Goal: Task Accomplishment & Management: Manage account settings

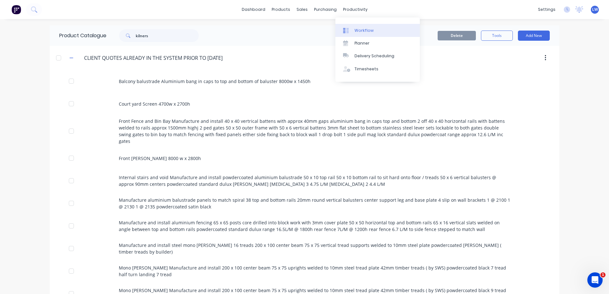
click at [357, 30] on div "Workflow" at bounding box center [364, 31] width 19 height 6
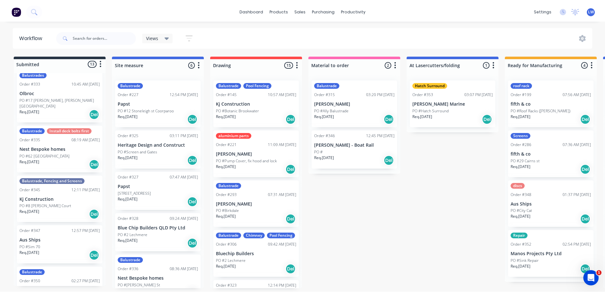
scroll to position [287, 0]
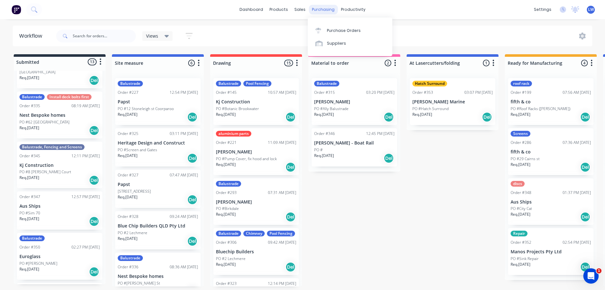
click at [321, 10] on div "purchasing" at bounding box center [322, 10] width 29 height 10
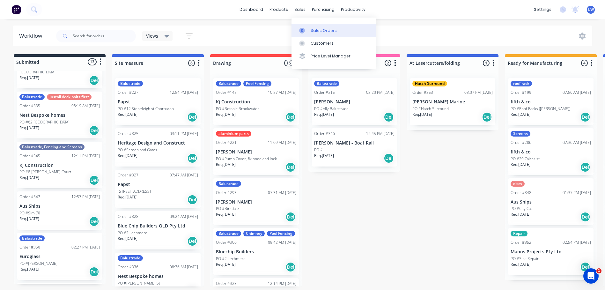
click at [310, 32] on link "Sales Orders" at bounding box center [333, 30] width 84 height 13
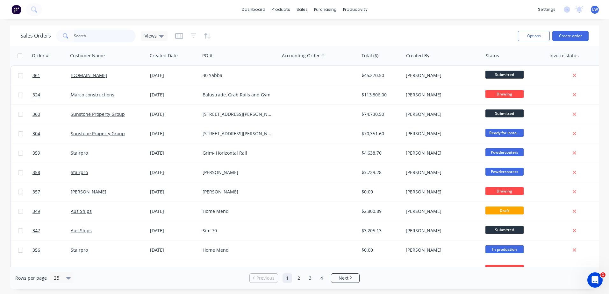
click at [105, 32] on input "text" at bounding box center [105, 36] width 62 height 13
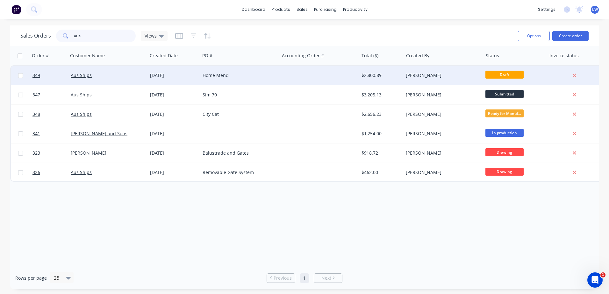
type input "aus"
click at [213, 76] on div "Home Mend" at bounding box center [238, 75] width 71 height 6
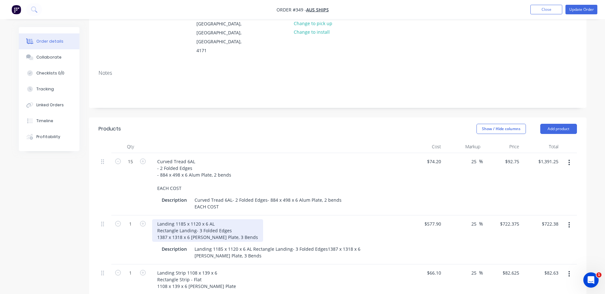
scroll to position [96, 0]
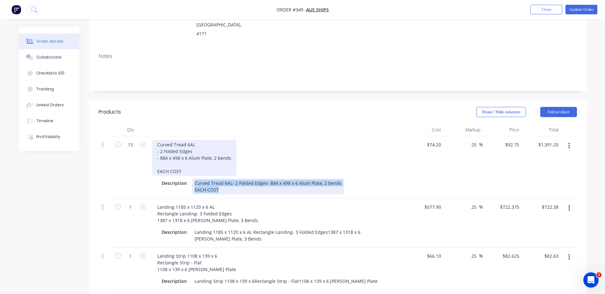
drag, startPoint x: 227, startPoint y: 174, endPoint x: 163, endPoint y: 132, distance: 76.9
click at [163, 136] on div "Curved Tread 6AL - 2 Folded Edges - 884 x 498 x 6 Alum Plate, 2 bends EACH COST…" at bounding box center [276, 167] width 255 height 62
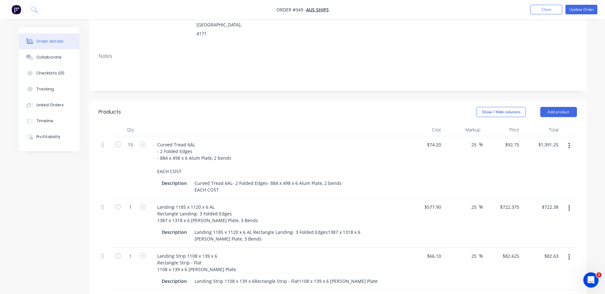
click at [366, 144] on div "Curved Tread 6AL - 2 Folded Edges - 884 x 498 x 6 Alum Plate, 2 bends EACH COST" at bounding box center [277, 158] width 250 height 36
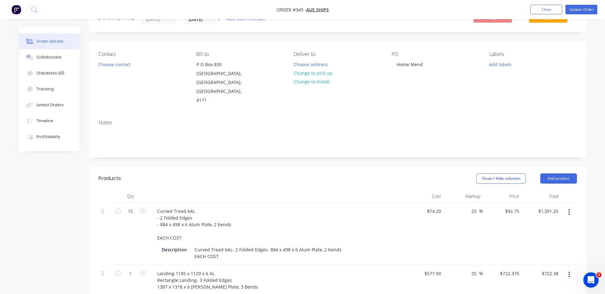
scroll to position [0, 0]
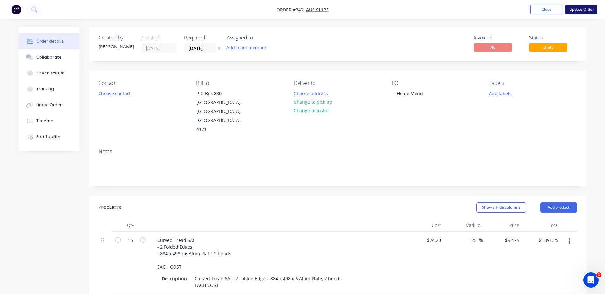
click at [582, 10] on button "Update Order" at bounding box center [581, 10] width 32 height 10
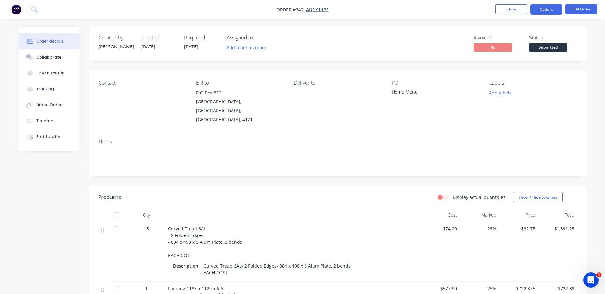
click at [543, 9] on button "Options" at bounding box center [546, 9] width 32 height 10
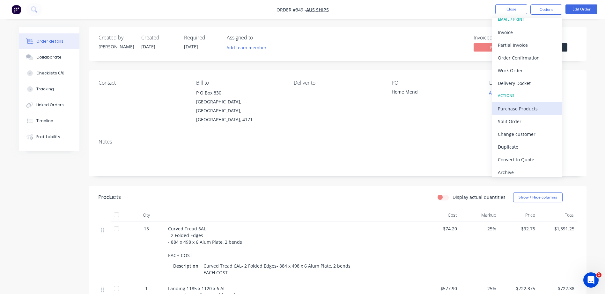
scroll to position [10, 0]
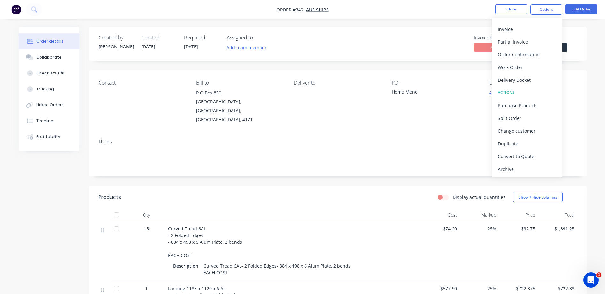
click at [574, 241] on div "$1,391.25" at bounding box center [556, 252] width 39 height 60
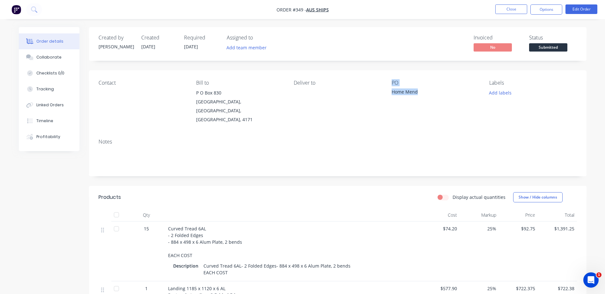
drag, startPoint x: 418, startPoint y: 92, endPoint x: 355, endPoint y: 96, distance: 63.5
click at [355, 96] on div "Contact Bill to P O Box 830 Bulimba, Queensland, Australia, 4171 Deliver to PO …" at bounding box center [337, 101] width 497 height 63
click at [451, 106] on div "PO Home Mend" at bounding box center [434, 102] width 87 height 44
click at [579, 10] on button "Edit Order" at bounding box center [581, 9] width 32 height 10
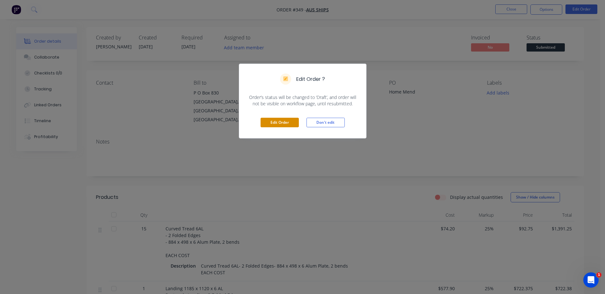
click at [286, 122] on button "Edit Order" at bounding box center [279, 123] width 38 height 10
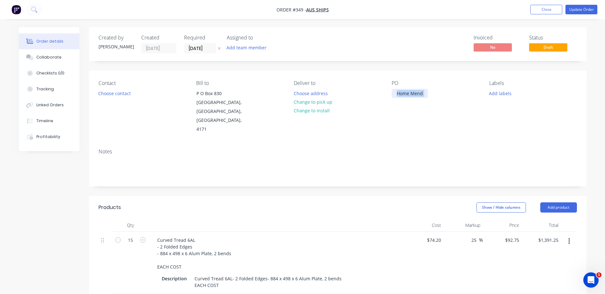
drag, startPoint x: 430, startPoint y: 94, endPoint x: 372, endPoint y: 94, distance: 58.0
click at [372, 94] on div "Contact Choose contact Bill to P O Box 830 Bulimba, Queensland, Australia, 4171…" at bounding box center [337, 107] width 497 height 73
drag, startPoint x: 424, startPoint y: 94, endPoint x: 372, endPoint y: 96, distance: 51.6
click at [372, 96] on div "Contact Choose contact Bill to P O Box 830 Bulimba, Queensland, Australia, 4171…" at bounding box center [337, 107] width 497 height 73
click at [568, 238] on icon "button" at bounding box center [569, 241] width 2 height 7
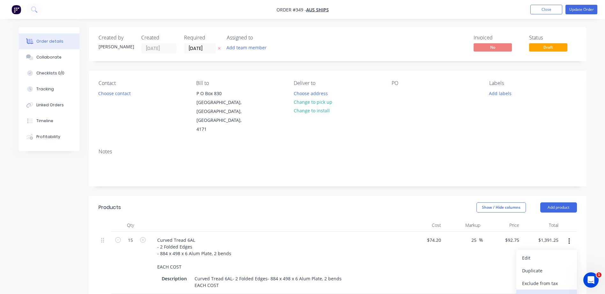
click at [533, 292] on div "Delete" at bounding box center [546, 296] width 49 height 9
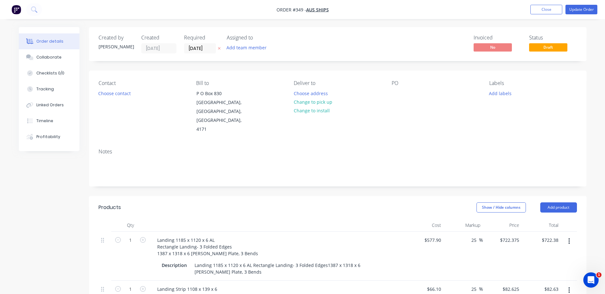
click at [570, 236] on button "button" at bounding box center [568, 241] width 15 height 11
click at [537, 292] on div "Delete" at bounding box center [546, 296] width 49 height 9
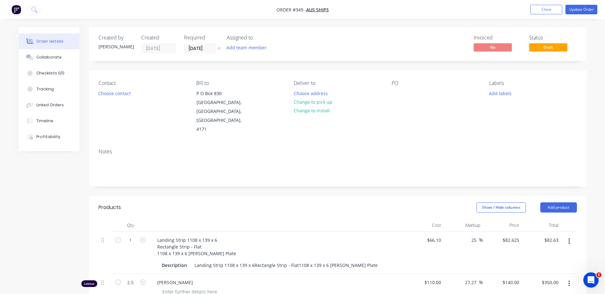
click at [570, 236] on button "button" at bounding box center [568, 241] width 15 height 11
click at [533, 292] on div "Delete" at bounding box center [546, 296] width 49 height 9
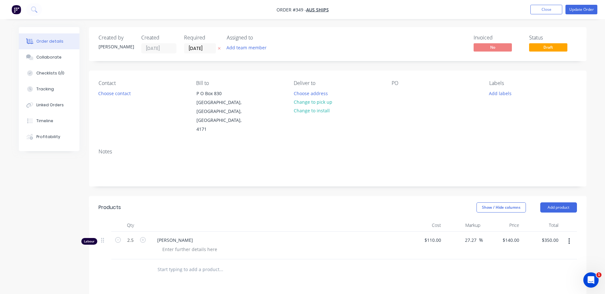
click at [569, 238] on icon "button" at bounding box center [569, 241] width 2 height 7
click at [533, 292] on div "Delete" at bounding box center [546, 296] width 49 height 9
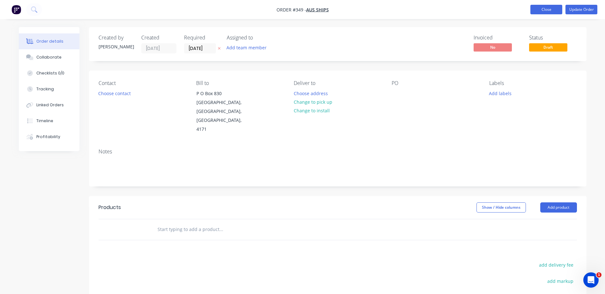
click at [541, 7] on button "Close" at bounding box center [546, 10] width 32 height 10
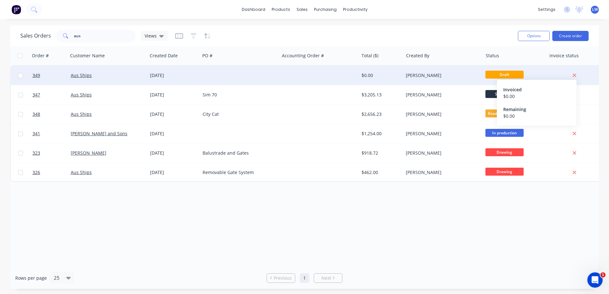
click at [575, 74] on icon at bounding box center [575, 76] width 4 height 6
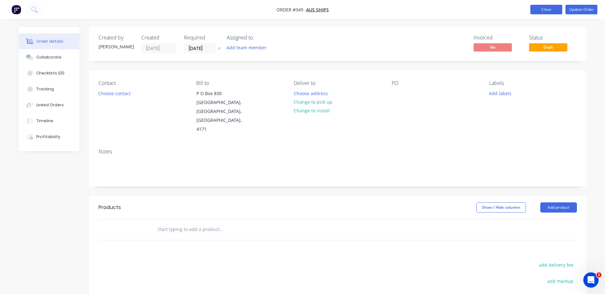
click at [551, 11] on button "Close" at bounding box center [546, 10] width 32 height 10
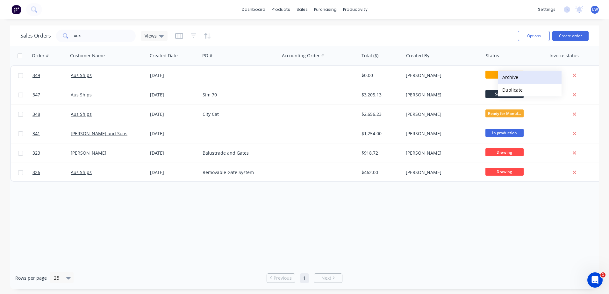
click at [509, 77] on button "Archive" at bounding box center [530, 77] width 64 height 13
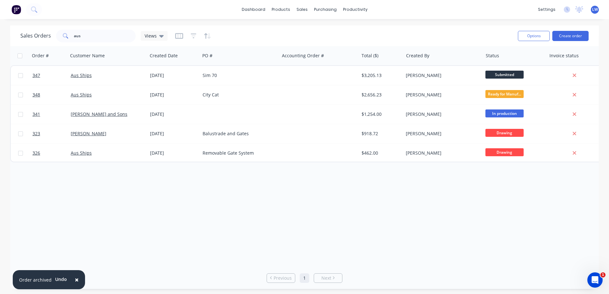
click at [236, 214] on div "Order # Customer Name Created Date PO # Accounting Order # Total ($) Created By…" at bounding box center [304, 156] width 589 height 221
click at [309, 31] on div at bounding box center [306, 31] width 10 height 6
click at [323, 30] on div "Sales Orders" at bounding box center [326, 31] width 26 height 6
click at [459, 34] on div "Sales Orders aus Views" at bounding box center [266, 36] width 493 height 16
drag, startPoint x: 89, startPoint y: 35, endPoint x: 41, endPoint y: 32, distance: 48.0
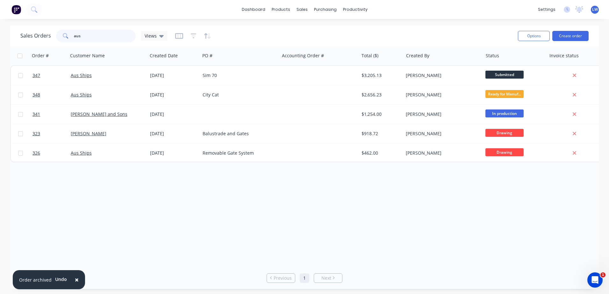
click at [42, 32] on div "Sales Orders aus Views" at bounding box center [93, 36] width 147 height 13
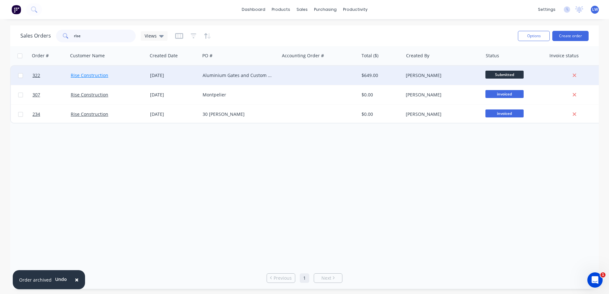
type input "rise"
click at [77, 73] on link "Rise Construction" at bounding box center [90, 75] width 38 height 6
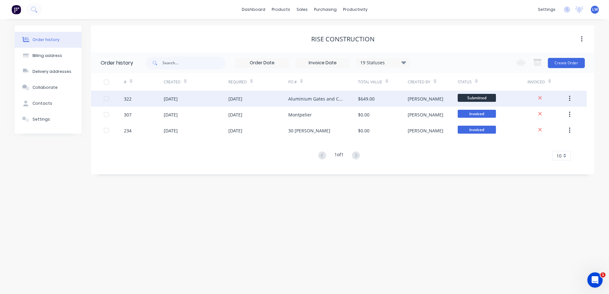
click at [329, 97] on div "Aluminium Gates and Custom Aluminium Air Conditioner Vent" at bounding box center [316, 99] width 57 height 7
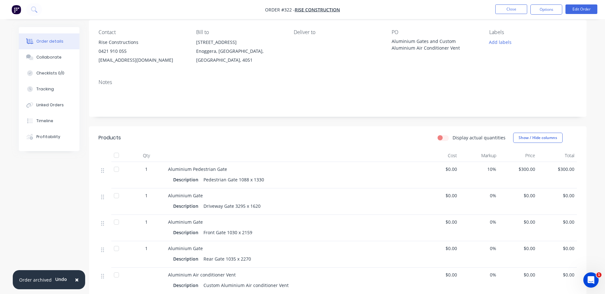
scroll to position [32, 0]
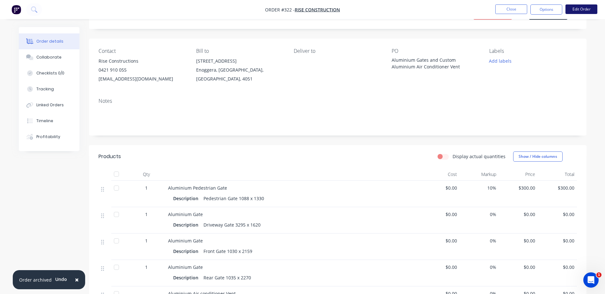
click at [572, 11] on button "Edit Order" at bounding box center [581, 9] width 32 height 10
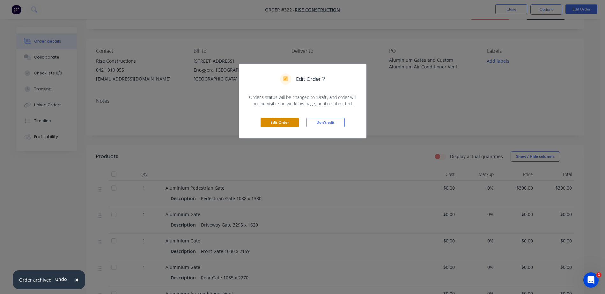
click at [281, 121] on button "Edit Order" at bounding box center [279, 123] width 38 height 10
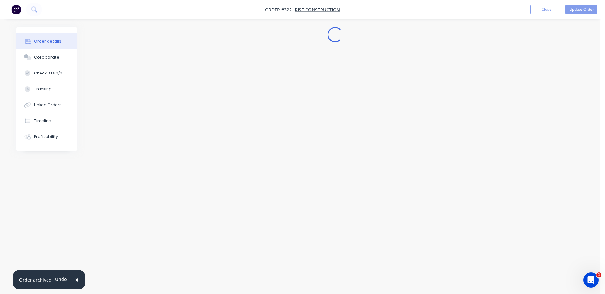
scroll to position [0, 0]
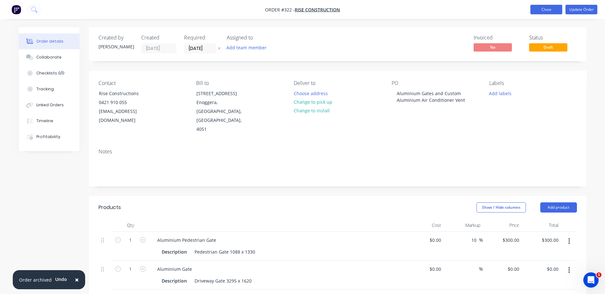
click at [553, 11] on button "Close" at bounding box center [546, 10] width 32 height 10
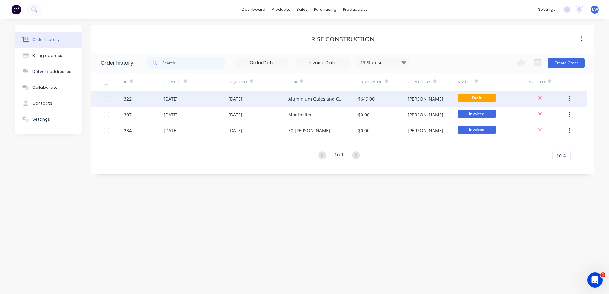
click at [287, 100] on div "[DATE]" at bounding box center [258, 99] width 60 height 16
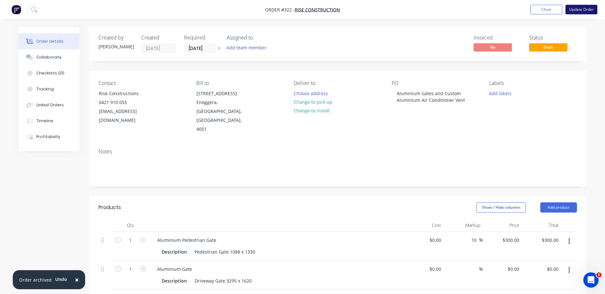
click at [595, 10] on button "Update Order" at bounding box center [581, 10] width 32 height 10
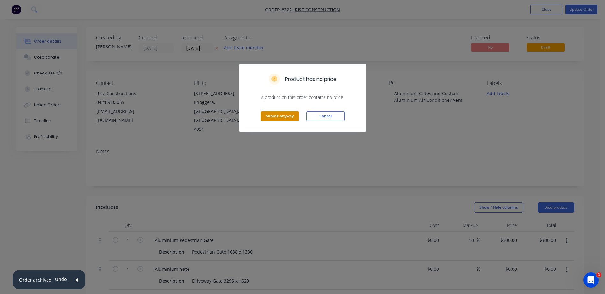
click at [284, 117] on button "Submit anyway" at bounding box center [279, 117] width 38 height 10
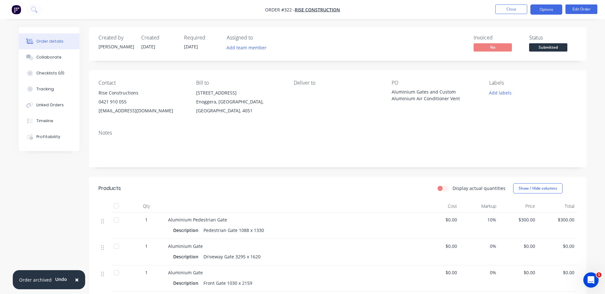
click at [537, 10] on button "Options" at bounding box center [546, 9] width 32 height 10
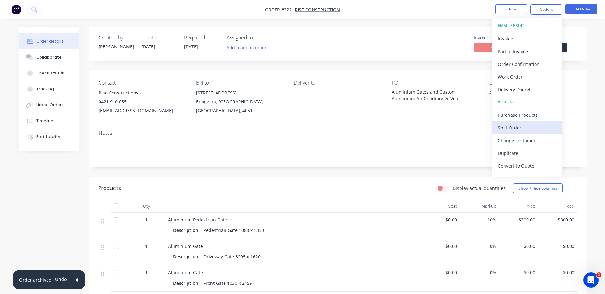
click at [518, 128] on div "Split Order" at bounding box center [526, 127] width 59 height 9
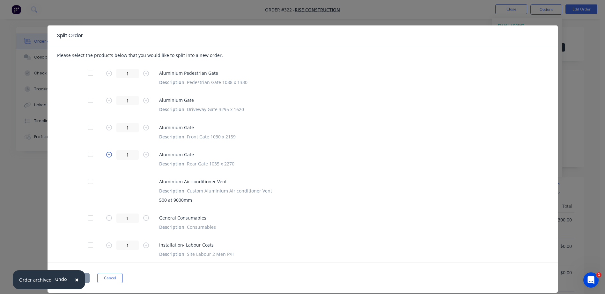
scroll to position [3, 0]
click at [88, 185] on div at bounding box center [90, 181] width 13 height 13
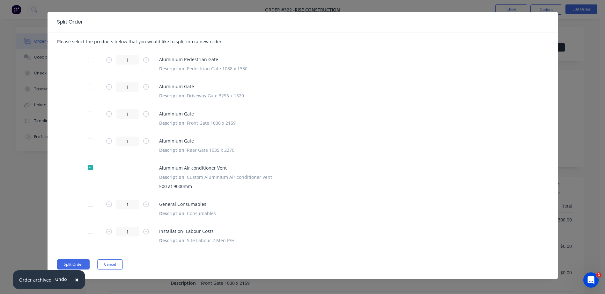
scroll to position [21, 0]
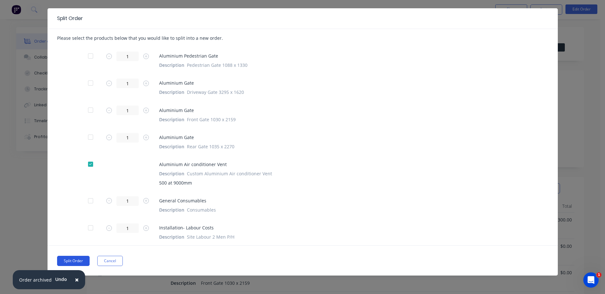
click at [78, 260] on button "Split Order" at bounding box center [73, 261] width 33 height 10
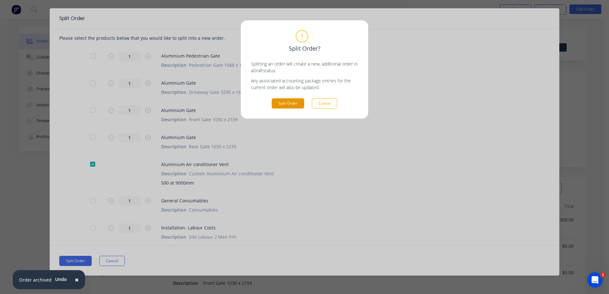
click at [286, 105] on button "Split Order" at bounding box center [288, 103] width 33 height 10
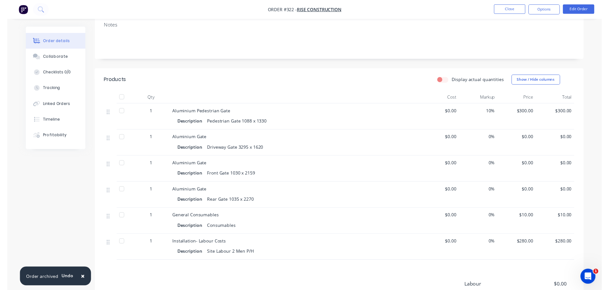
scroll to position [0, 0]
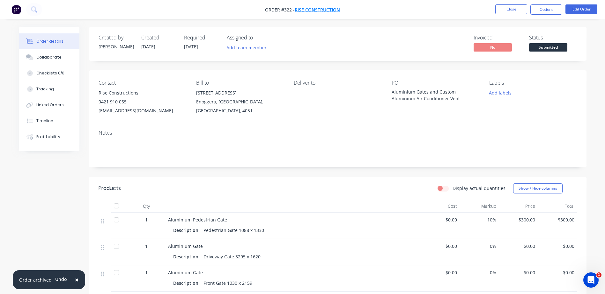
click at [319, 10] on span "Rise Construction" at bounding box center [316, 10] width 45 height 6
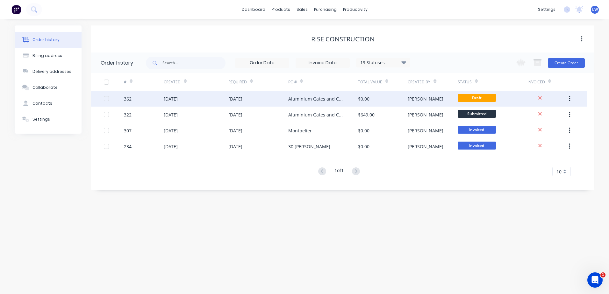
click at [334, 99] on div "Aluminium Gates and Custom Aluminium Air Conditioner Vent" at bounding box center [316, 99] width 57 height 7
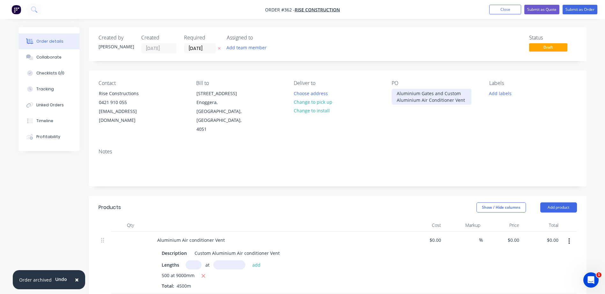
click at [460, 93] on div "Aluminium Gates and Custom Aluminium Air Conditioner Vent" at bounding box center [431, 97] width 80 height 16
drag, startPoint x: 460, startPoint y: 93, endPoint x: 346, endPoint y: 93, distance: 114.4
click at [346, 93] on div "Contact Rise Constructions 0421 910 055 invoices@risecon.com.au Bill to 9/254 S…" at bounding box center [337, 107] width 497 height 73
click at [443, 87] on div "PO Aluminium Gates and Custom Aluminium Air Conditioner Vent" at bounding box center [434, 107] width 87 height 54
drag, startPoint x: 442, startPoint y: 93, endPoint x: 376, endPoint y: 93, distance: 66.3
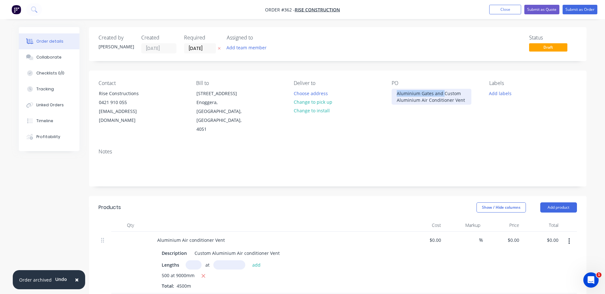
click at [376, 93] on div "Contact Rise Constructions 0421 910 055 invoices@risecon.com.au Bill to 9/254 S…" at bounding box center [337, 107] width 497 height 73
click at [583, 11] on button "Submit as Order" at bounding box center [579, 10] width 35 height 10
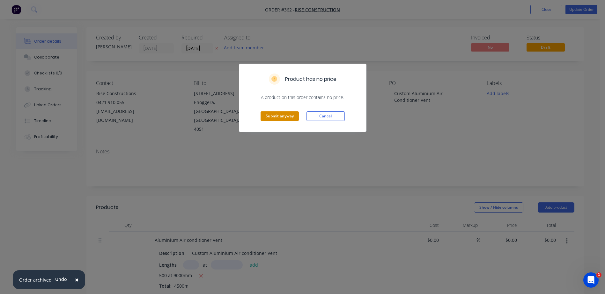
click at [284, 115] on button "Submit anyway" at bounding box center [279, 117] width 38 height 10
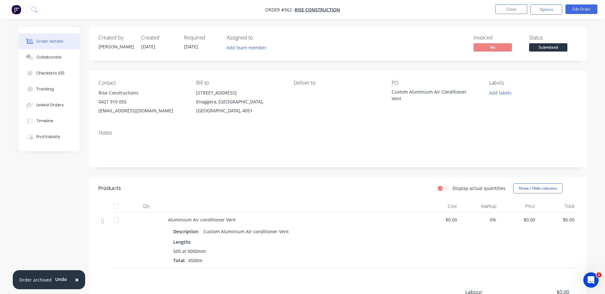
click at [494, 9] on ul "Close Options Edit Order" at bounding box center [545, 9] width 117 height 10
click at [504, 11] on button "Close" at bounding box center [511, 9] width 32 height 10
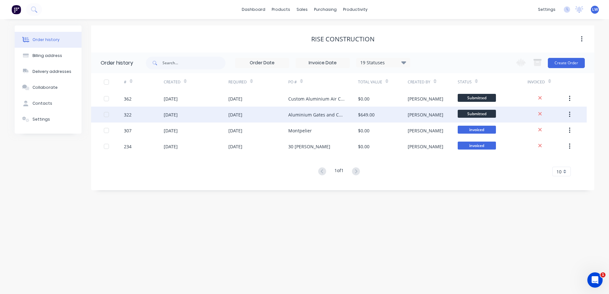
click at [324, 113] on div "Aluminium Gates and Custom Aluminium Air Conditioner Vent" at bounding box center [316, 115] width 57 height 7
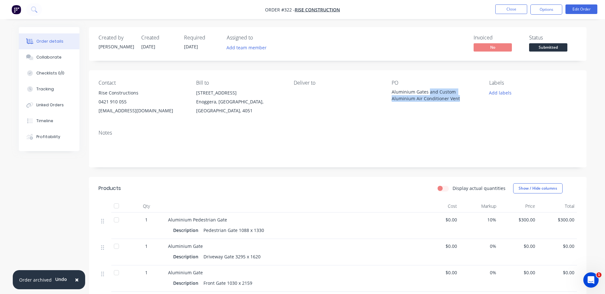
drag, startPoint x: 457, startPoint y: 98, endPoint x: 429, endPoint y: 93, distance: 28.6
click at [429, 93] on div "Aluminium Gates and Custom Aluminium Air Conditioner Vent" at bounding box center [431, 95] width 80 height 13
drag, startPoint x: 429, startPoint y: 93, endPoint x: 471, endPoint y: 101, distance: 42.3
click at [470, 106] on div "PO Aluminium Gates and Custom Aluminium Air Conditioner Vent" at bounding box center [434, 97] width 87 height 35
click at [583, 6] on button "Edit Order" at bounding box center [581, 9] width 32 height 10
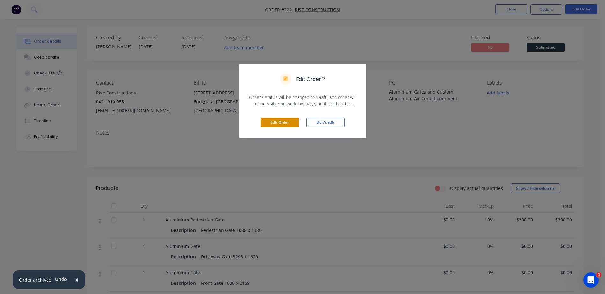
click at [295, 120] on button "Edit Order" at bounding box center [279, 123] width 38 height 10
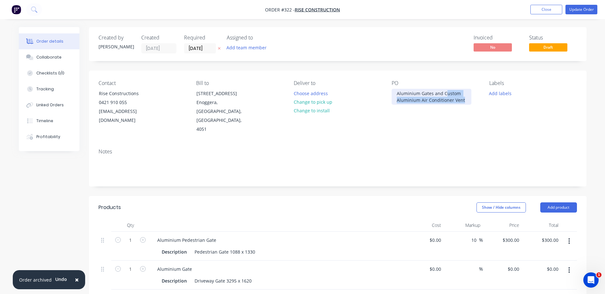
drag, startPoint x: 465, startPoint y: 100, endPoint x: 444, endPoint y: 91, distance: 22.4
click at [444, 91] on div "Aluminium Gates and Custom Aluminium Air Conditioner Vent" at bounding box center [431, 97] width 80 height 16
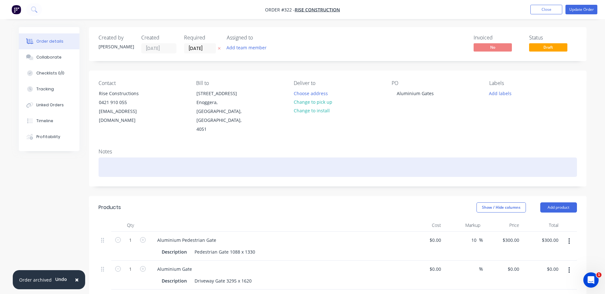
click at [429, 158] on div at bounding box center [337, 167] width 478 height 19
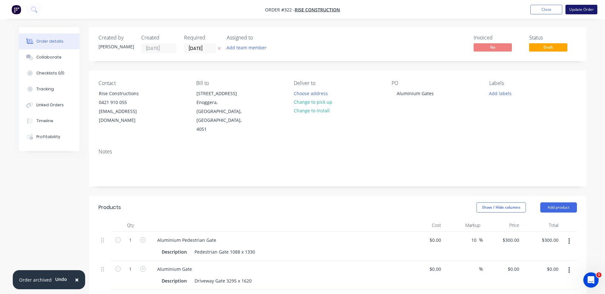
click at [578, 9] on button "Update Order" at bounding box center [581, 10] width 32 height 10
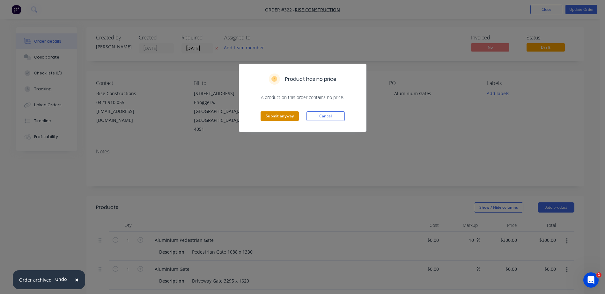
click at [276, 114] on button "Submit anyway" at bounding box center [279, 117] width 38 height 10
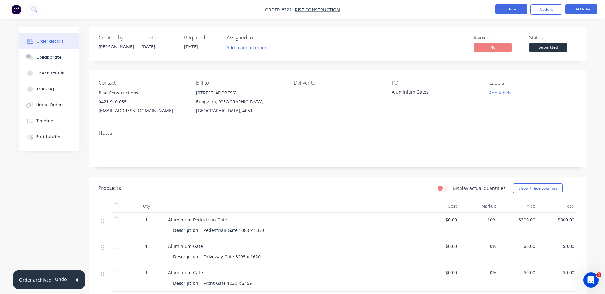
click at [510, 8] on button "Close" at bounding box center [511, 9] width 32 height 10
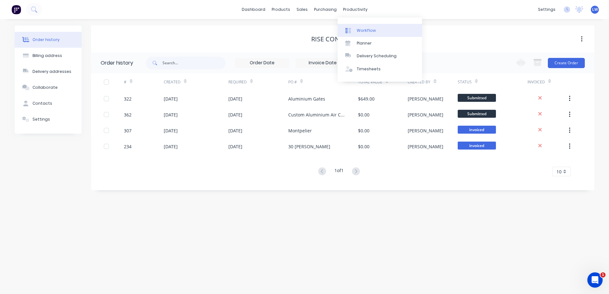
click at [359, 28] on div "Workflow" at bounding box center [366, 31] width 19 height 6
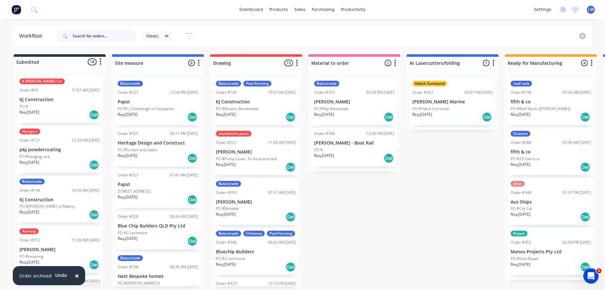
click at [83, 35] on input "text" at bounding box center [104, 36] width 63 height 13
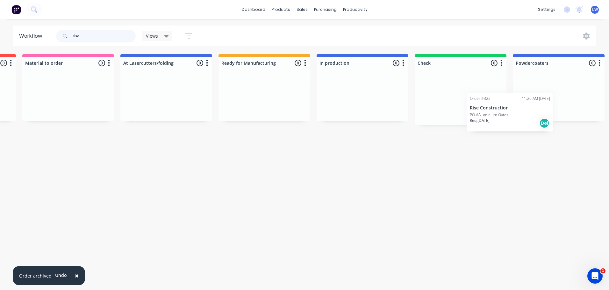
scroll to position [0, 287]
drag, startPoint x: 54, startPoint y: 98, endPoint x: 359, endPoint y: 96, distance: 305.0
click at [359, 97] on div "Submitted 2 Status colour #273444 hex #273444 Save Cancel Summaries Total order…" at bounding box center [378, 117] width 1340 height 126
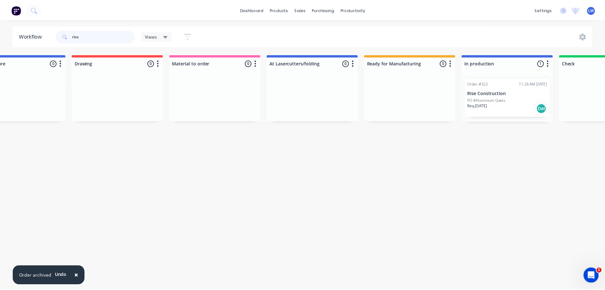
scroll to position [0, 0]
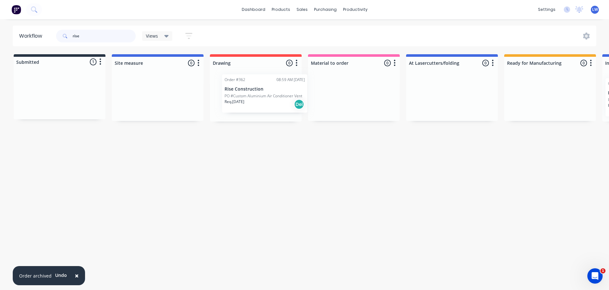
drag, startPoint x: 56, startPoint y: 94, endPoint x: 264, endPoint y: 95, distance: 208.1
type input "rise"
click at [241, 236] on div "Workflow rise Views Save new view None (Default) edit Show/Hide statuses Show l…" at bounding box center [304, 150] width 609 height 251
click at [76, 277] on span "×" at bounding box center [77, 275] width 4 height 9
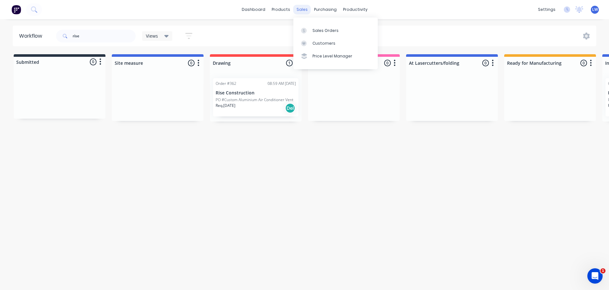
click at [306, 9] on div "sales" at bounding box center [302, 10] width 18 height 10
click at [318, 31] on div "Sales Orders" at bounding box center [326, 31] width 26 height 6
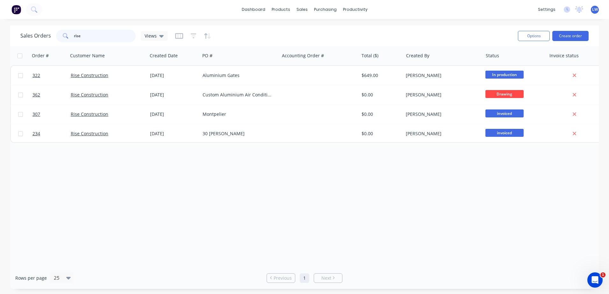
drag, startPoint x: 89, startPoint y: 36, endPoint x: 49, endPoint y: 33, distance: 39.6
click at [49, 33] on div "Sales Orders rise Views" at bounding box center [93, 36] width 147 height 13
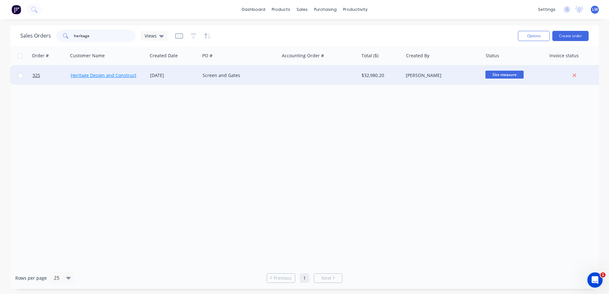
type input "heritage"
click at [108, 75] on link "Heritage Design and Construct" at bounding box center [104, 75] width 66 height 6
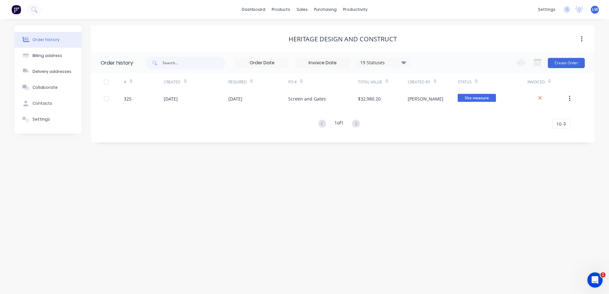
click at [311, 173] on div "Order history Billing address Delivery addresses Collaborate Contacts Settings …" at bounding box center [304, 156] width 609 height 275
click at [349, 10] on div "productivity" at bounding box center [355, 10] width 31 height 10
click at [359, 31] on div "Workflow" at bounding box center [366, 31] width 19 height 6
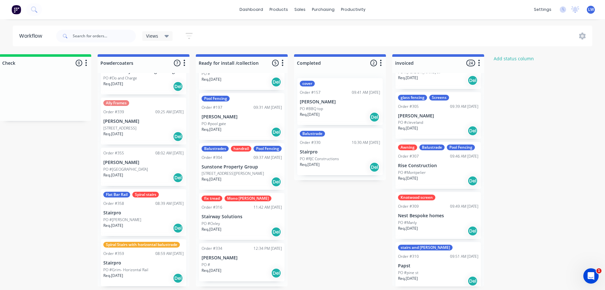
scroll to position [962, 0]
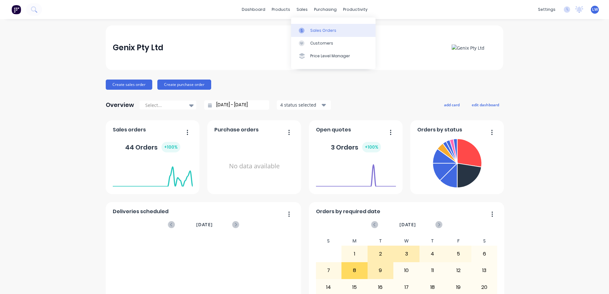
click at [317, 28] on div "Sales Orders" at bounding box center [323, 31] width 26 height 6
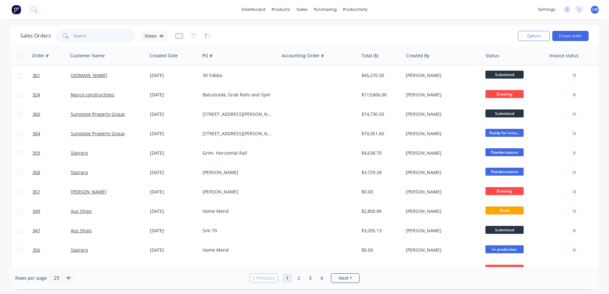
click at [105, 37] on input "text" at bounding box center [105, 36] width 62 height 13
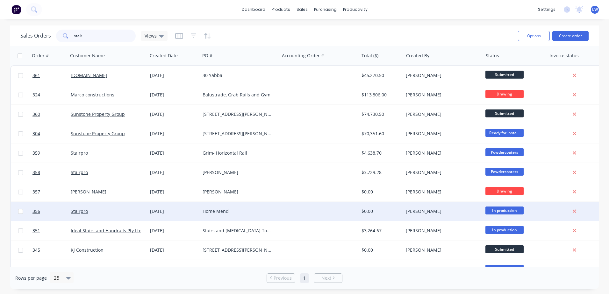
type input "stair"
click at [98, 213] on div "Stairpro" at bounding box center [106, 211] width 71 height 6
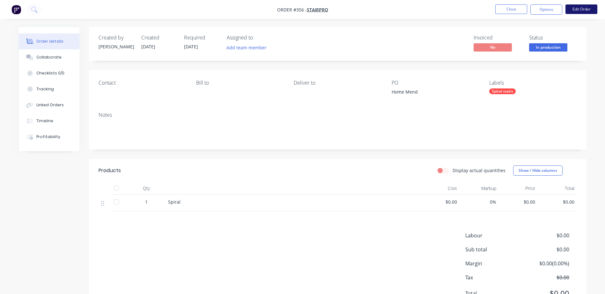
click at [579, 9] on button "Edit Order" at bounding box center [581, 9] width 32 height 10
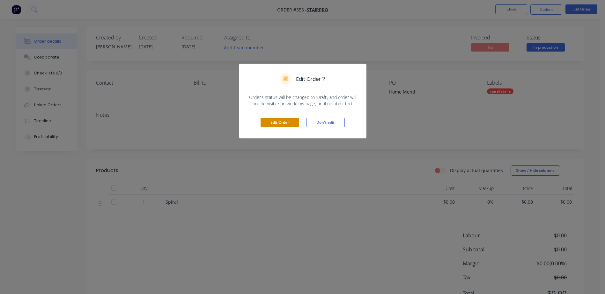
click at [289, 120] on button "Edit Order" at bounding box center [279, 123] width 38 height 10
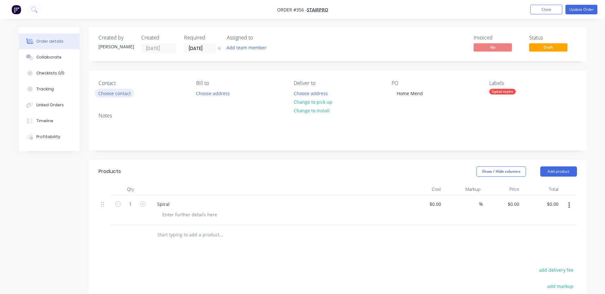
click at [117, 94] on button "Choose contact" at bounding box center [114, 93] width 39 height 9
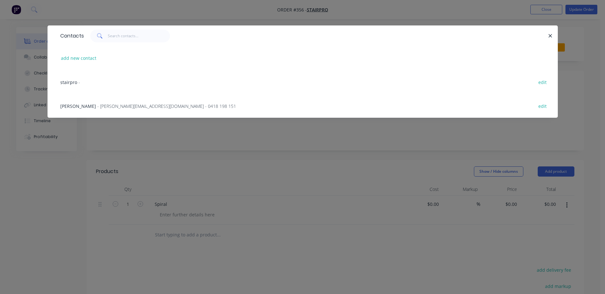
click at [115, 105] on span "- damian@stairpro.com.au - 0418 198 151" at bounding box center [166, 106] width 139 height 6
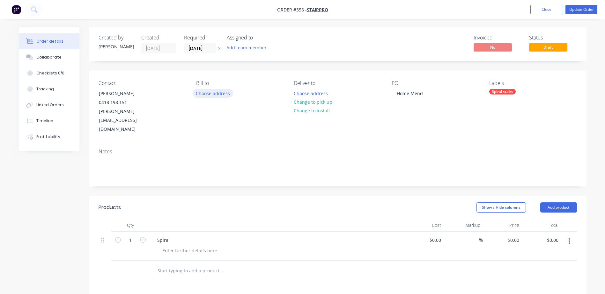
click at [216, 93] on button "Choose address" at bounding box center [212, 93] width 41 height 9
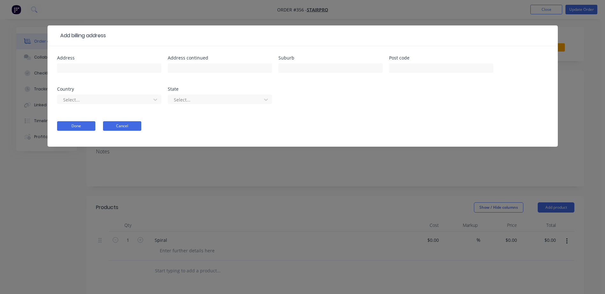
click at [126, 128] on button "Cancel" at bounding box center [122, 126] width 38 height 10
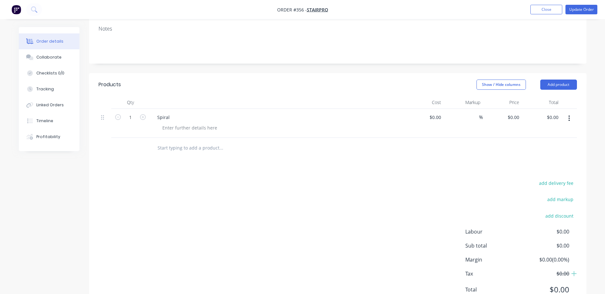
scroll to position [127, 0]
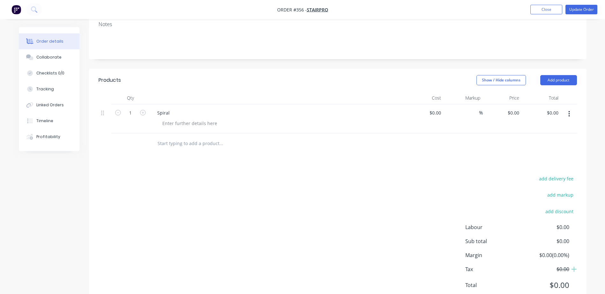
click at [569, 111] on icon "button" at bounding box center [568, 114] width 1 height 6
click at [536, 164] on div "Delete" at bounding box center [546, 168] width 49 height 9
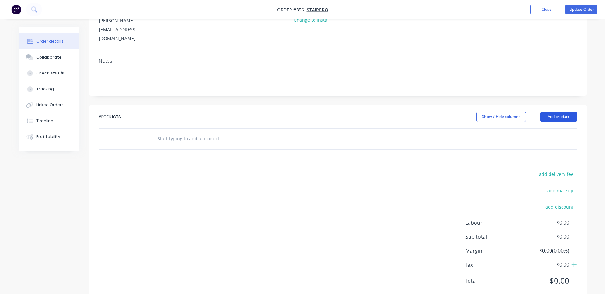
click at [557, 112] on button "Add product" at bounding box center [558, 117] width 37 height 10
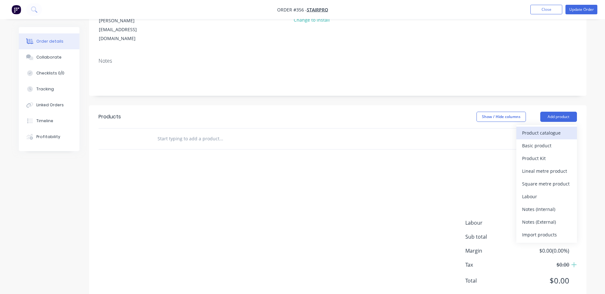
click at [540, 128] on div "Product catalogue" at bounding box center [546, 132] width 49 height 9
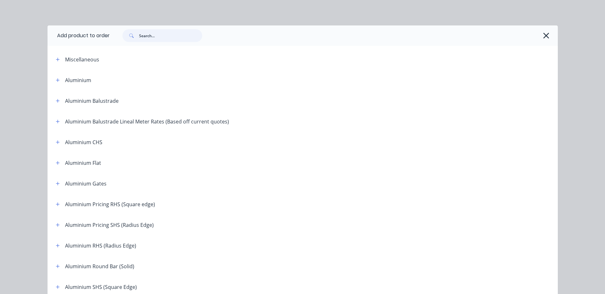
click at [156, 37] on input "text" at bounding box center [170, 35] width 63 height 13
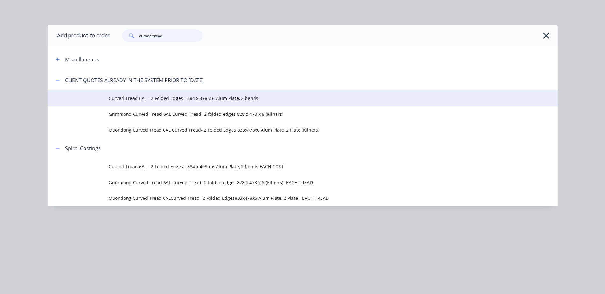
type input "curved tread"
click at [148, 100] on span "Curved Tread 6AL - 2 Folded Edges - 884 x 498 x 6 Alum Plate, 2 bends" at bounding box center [288, 98] width 359 height 7
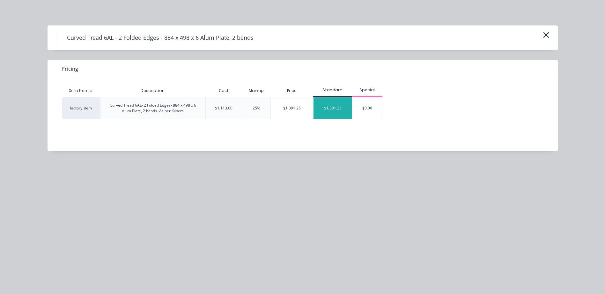
click at [323, 106] on div "$1,391.25" at bounding box center [332, 109] width 39 height 22
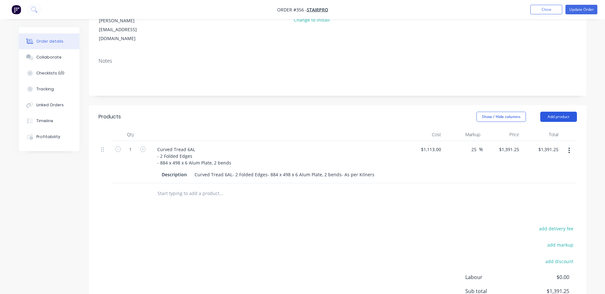
click at [550, 112] on button "Add product" at bounding box center [558, 117] width 37 height 10
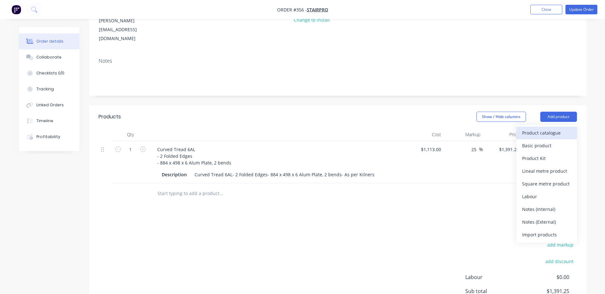
click at [536, 128] on div "Product catalogue" at bounding box center [546, 132] width 49 height 9
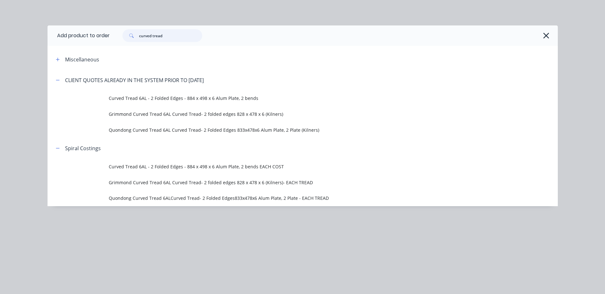
drag, startPoint x: 169, startPoint y: 35, endPoint x: 104, endPoint y: 38, distance: 65.1
click at [104, 38] on header "Add product to order curved tread" at bounding box center [302, 35] width 510 height 20
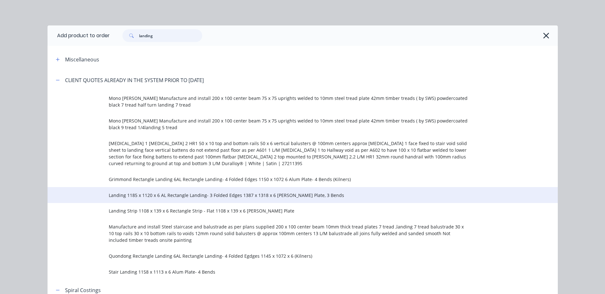
type input "landing"
click at [155, 196] on span "Landing 1185 x 1120 x 6 AL Rectangle Landing- 3 Folded Edges 1387 x 1318 x 6 Al…" at bounding box center [288, 195] width 359 height 7
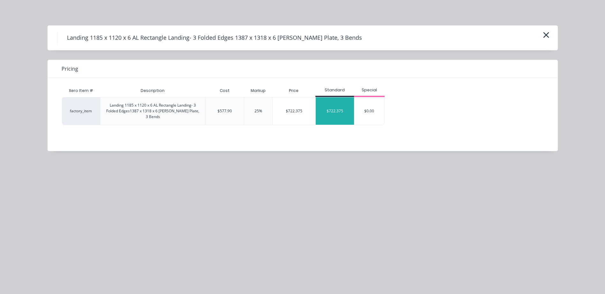
click at [337, 107] on div "$722.375" at bounding box center [334, 111] width 39 height 27
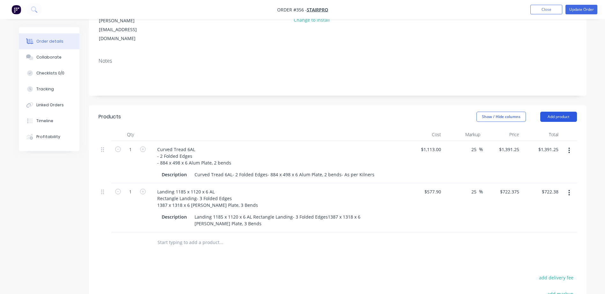
click at [563, 112] on button "Add product" at bounding box center [558, 117] width 37 height 10
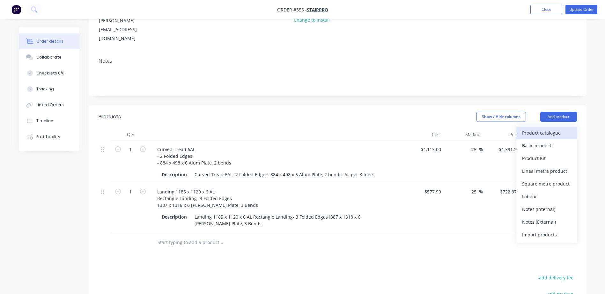
click at [542, 128] on div "Product catalogue" at bounding box center [546, 132] width 49 height 9
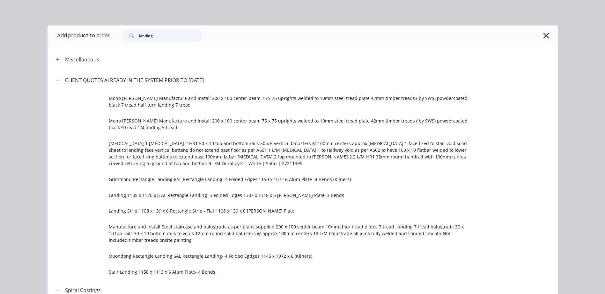
drag, startPoint x: 154, startPoint y: 37, endPoint x: 119, endPoint y: 37, distance: 35.7
click at [119, 37] on div "landing" at bounding box center [159, 35] width 86 height 13
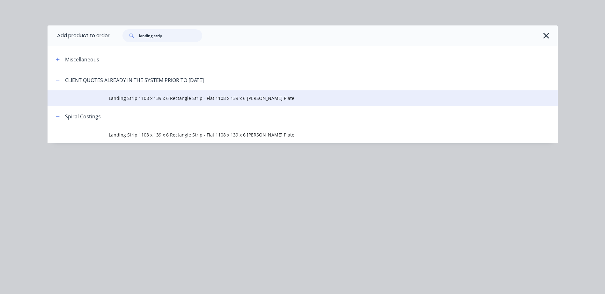
type input "landing strip"
click at [128, 98] on span "Landing Strip 1108 x 139 x 6 Rectangle Strip - Flat 1108 x 139 x 6 Allum Plate" at bounding box center [288, 98] width 359 height 7
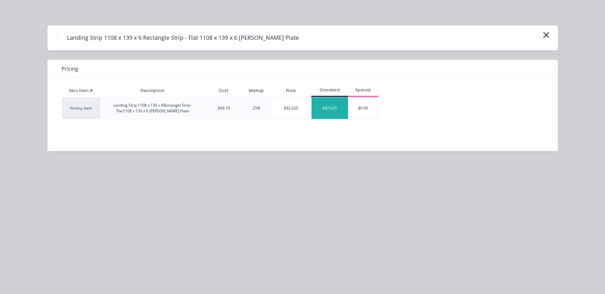
click at [332, 106] on div "$82.625" at bounding box center [329, 109] width 36 height 22
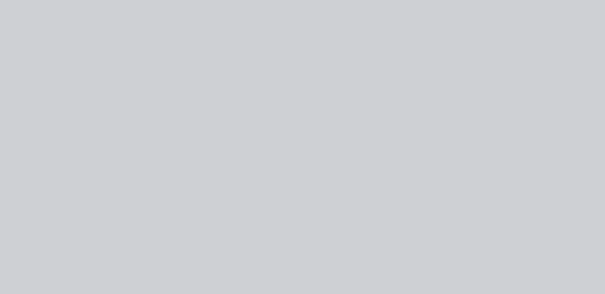
type input "$66.10"
type input "25"
type input "$82.625"
type input "$82.63"
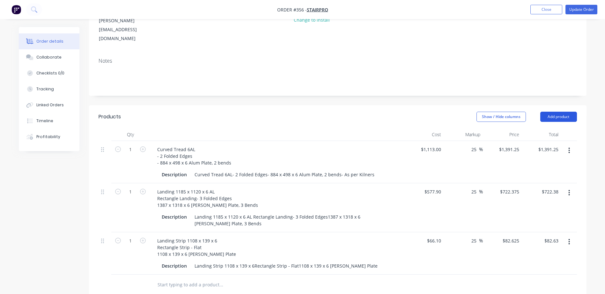
click at [560, 112] on button "Add product" at bounding box center [558, 117] width 37 height 10
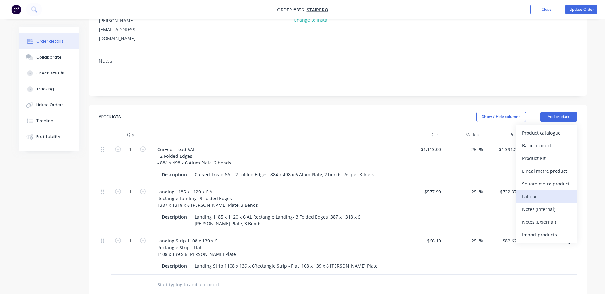
click at [534, 192] on div "Labour" at bounding box center [546, 196] width 49 height 9
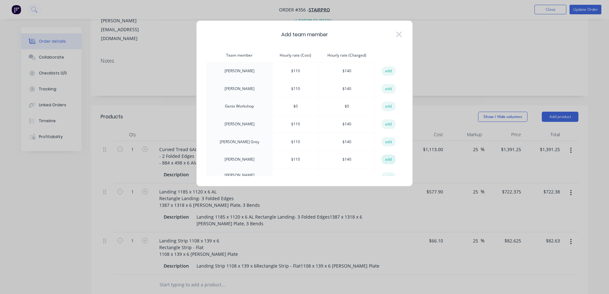
click at [384, 160] on button "add" at bounding box center [389, 160] width 14 height 10
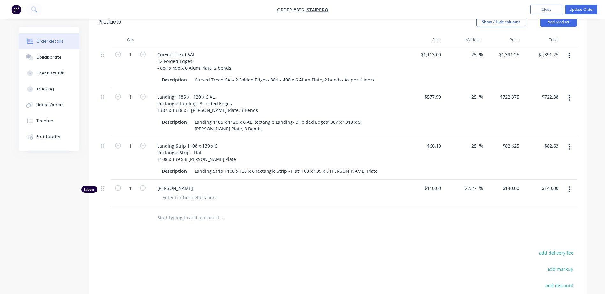
scroll to position [186, 0]
click at [132, 183] on input "1" at bounding box center [130, 188] width 17 height 10
type input "2.5"
type input "$350.00"
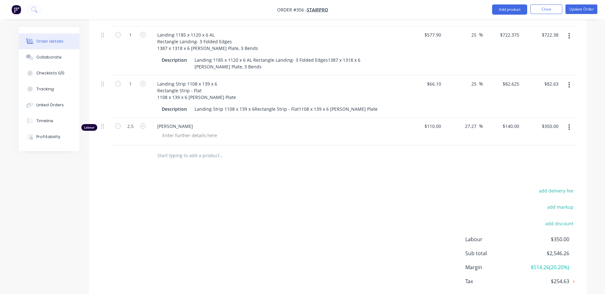
scroll to position [250, 0]
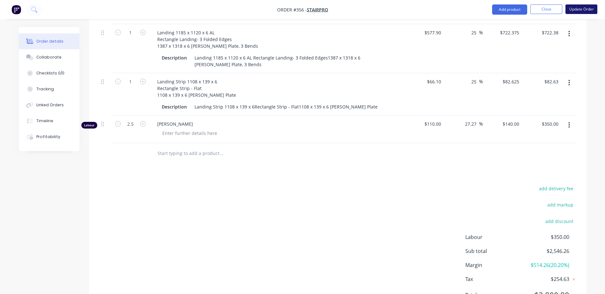
click at [584, 10] on button "Update Order" at bounding box center [581, 9] width 32 height 10
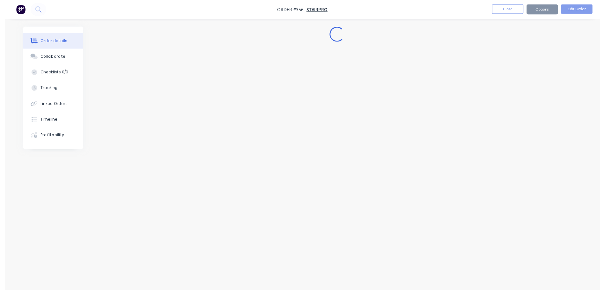
scroll to position [0, 0]
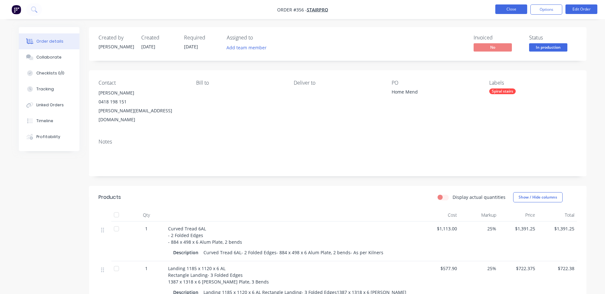
click at [506, 11] on button "Close" at bounding box center [511, 9] width 32 height 10
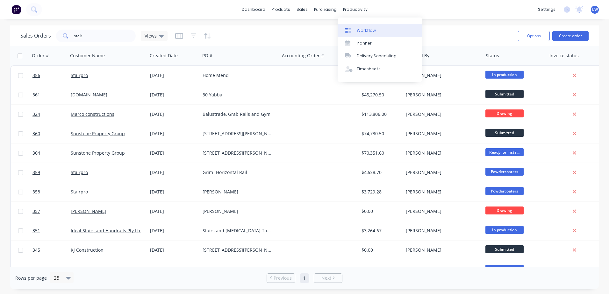
click at [359, 28] on div "Workflow" at bounding box center [366, 31] width 19 height 6
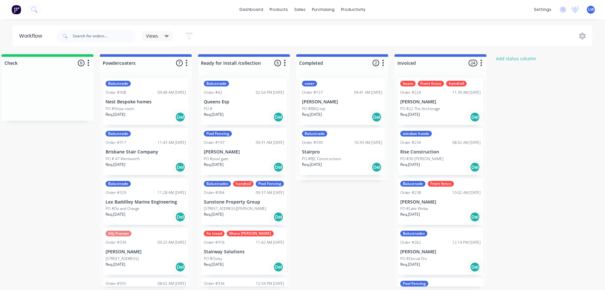
scroll to position [0, 735]
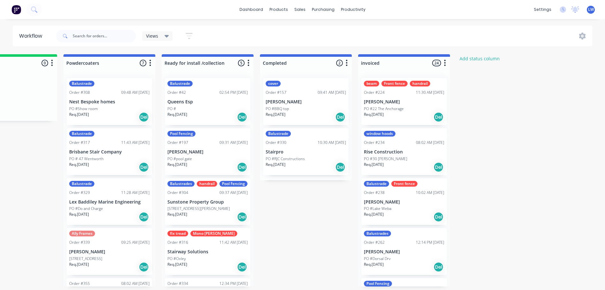
click at [286, 98] on div "cover Order #157 09:41 AM 08/10/24 Bernie PO #BBQ top Req. 08/10/24 Del" at bounding box center [305, 101] width 85 height 47
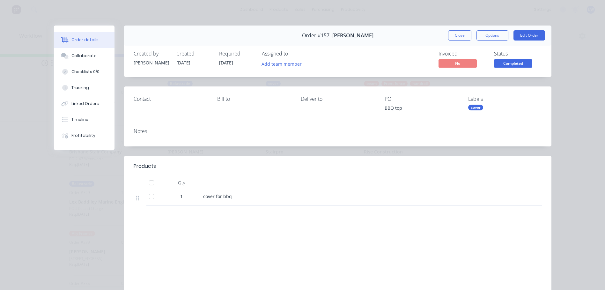
scroll to position [0, 0]
click at [450, 34] on button "Close" at bounding box center [459, 35] width 23 height 10
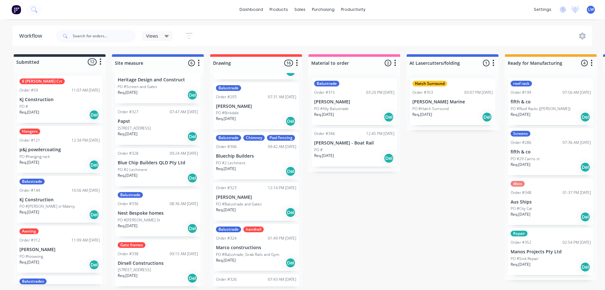
click at [49, 101] on p "Kj Construction" at bounding box center [59, 99] width 80 height 5
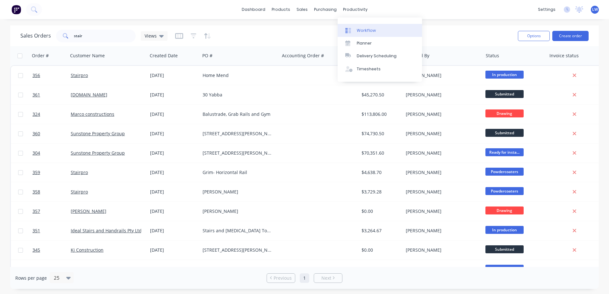
click at [356, 29] on link "Workflow" at bounding box center [380, 30] width 84 height 13
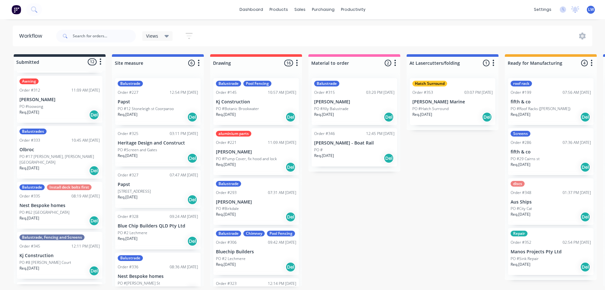
scroll to position [159, 0]
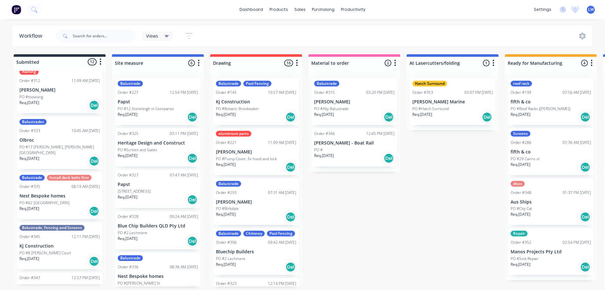
click at [42, 250] on p "PO #8 [PERSON_NAME] Court" at bounding box center [45, 253] width 52 height 6
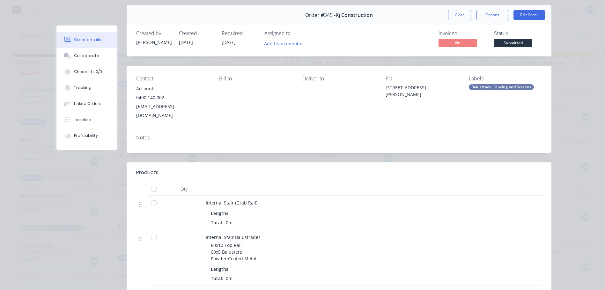
scroll to position [0, 0]
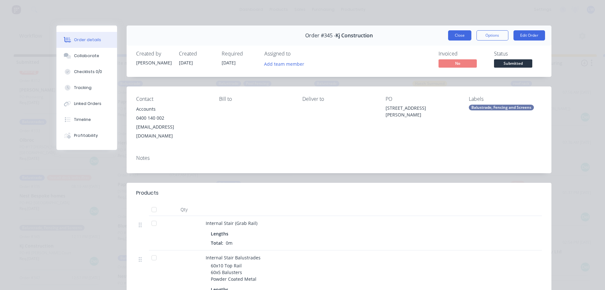
click at [455, 37] on button "Close" at bounding box center [459, 35] width 23 height 10
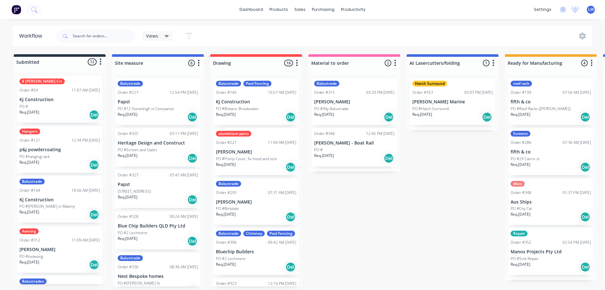
click at [53, 103] on div "8 Forrest Crt Order #59 11:07 AM 05/06/24 Kj Construction PO # Req. 30/06/24 Del" at bounding box center [59, 99] width 85 height 47
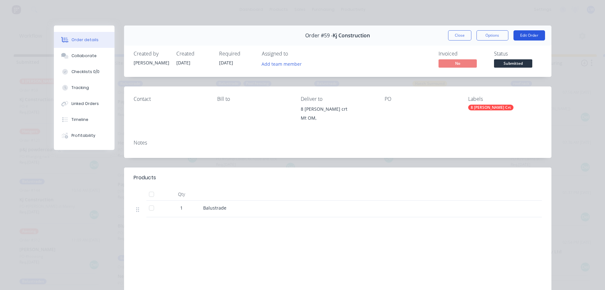
click at [524, 34] on button "Edit Order" at bounding box center [529, 35] width 32 height 10
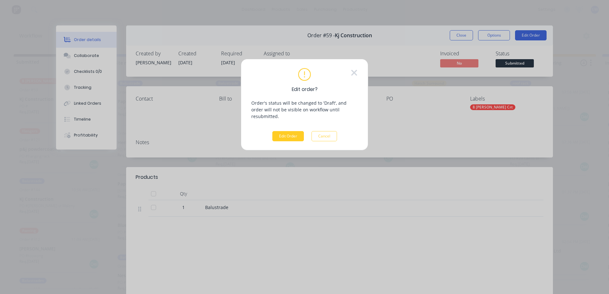
click at [293, 132] on button "Edit Order" at bounding box center [288, 136] width 32 height 10
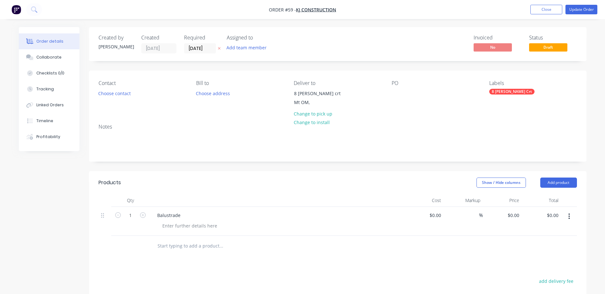
click at [567, 217] on button "button" at bounding box center [568, 216] width 15 height 11
click at [529, 273] on div "Delete" at bounding box center [546, 271] width 49 height 9
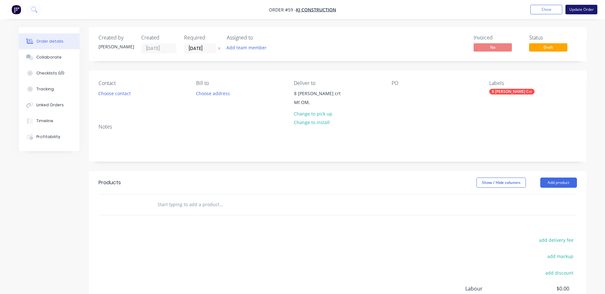
click at [570, 11] on button "Update Order" at bounding box center [581, 10] width 32 height 10
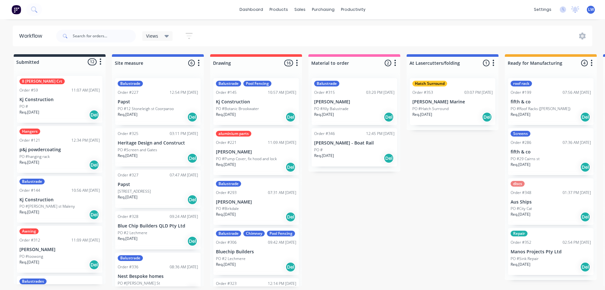
click at [54, 92] on div "Order #59 11:07 AM 05/06/24" at bounding box center [59, 90] width 80 height 6
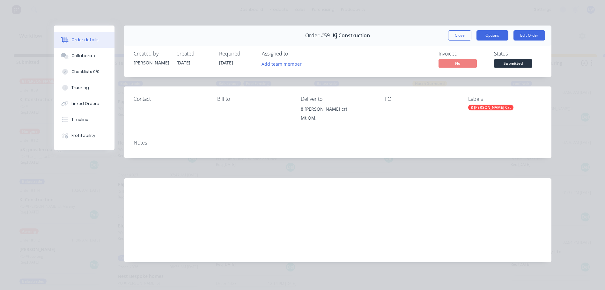
click at [484, 36] on button "Options" at bounding box center [492, 35] width 32 height 10
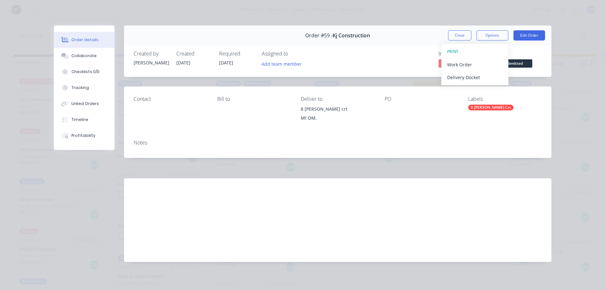
click at [540, 47] on div "Created by Rick Created 05/06/24 Required 30/06/24 Assigned to Add team member …" at bounding box center [337, 60] width 427 height 34
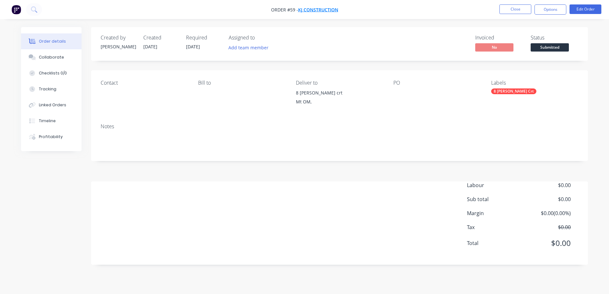
click at [309, 11] on span "Kj Construction" at bounding box center [318, 10] width 40 height 6
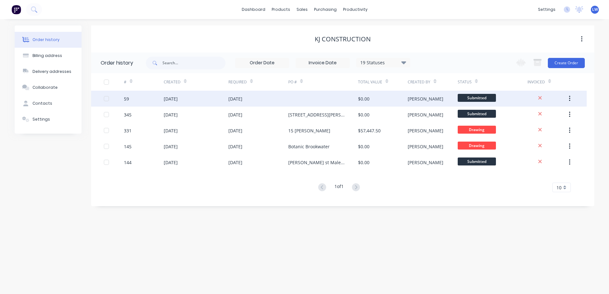
click at [571, 100] on button "button" at bounding box center [569, 98] width 15 height 11
click at [539, 115] on div "Archive" at bounding box center [547, 115] width 49 height 9
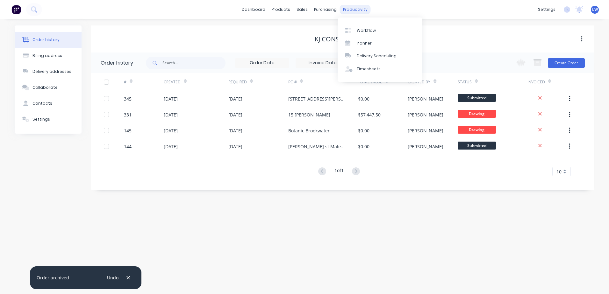
click at [351, 9] on div "productivity" at bounding box center [355, 10] width 31 height 10
click at [356, 27] on link "Workflow" at bounding box center [380, 30] width 84 height 13
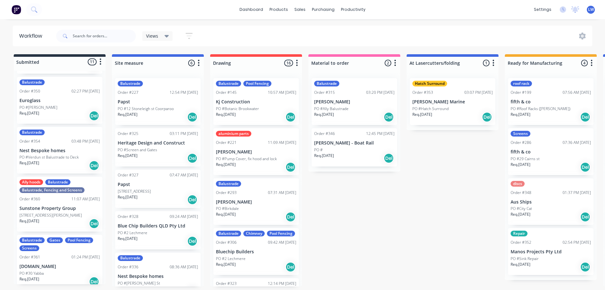
scroll to position [1, 0]
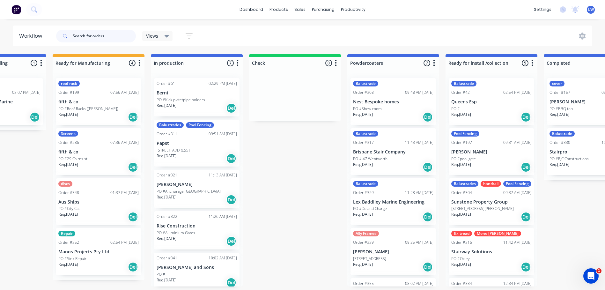
click at [78, 35] on input "text" at bounding box center [104, 36] width 63 height 13
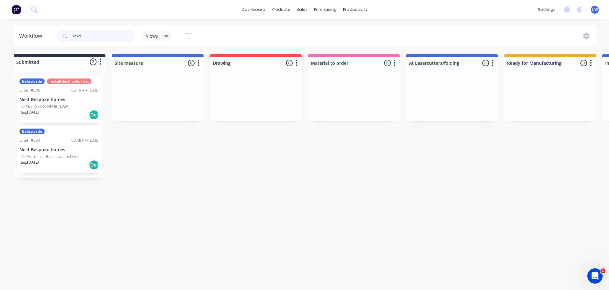
type input "verd"
click at [43, 106] on p "PO #62 [GEOGRAPHIC_DATA]" at bounding box center [44, 107] width 50 height 6
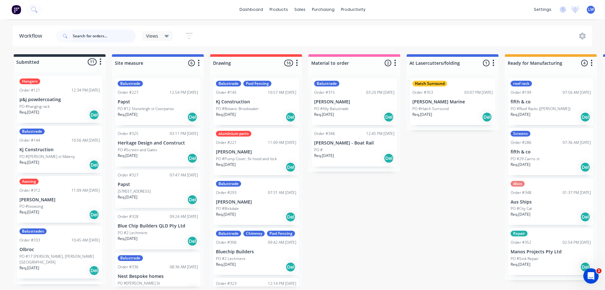
click at [106, 39] on input "text" at bounding box center [104, 36] width 63 height 13
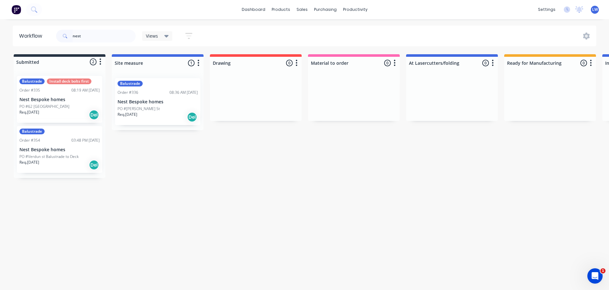
click at [40, 151] on p "Nest Bespoke homes" at bounding box center [59, 149] width 80 height 5
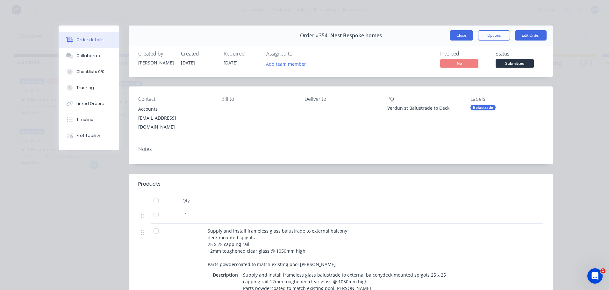
click at [456, 33] on button "Close" at bounding box center [461, 35] width 23 height 10
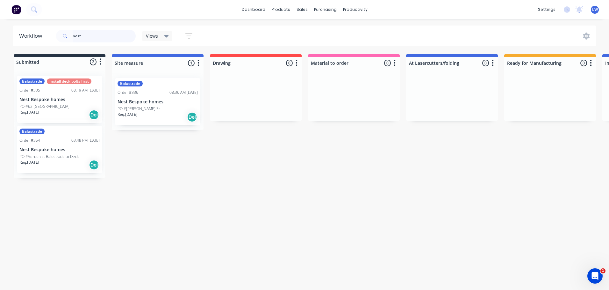
drag, startPoint x: 103, startPoint y: 37, endPoint x: 50, endPoint y: 37, distance: 52.6
click at [50, 37] on header "Workflow nest Views Save new view None (Default) edit Show/Hide statuses Show l…" at bounding box center [305, 35] width 584 height 21
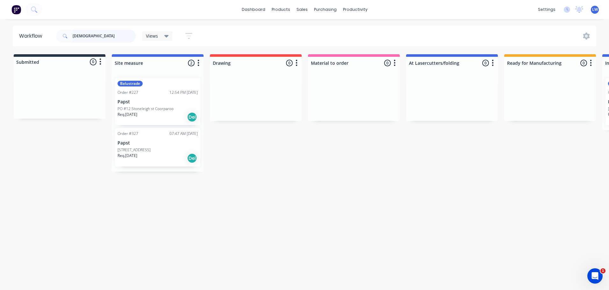
type input "papst"
click at [150, 112] on div "Req. 13/01/25 Del" at bounding box center [158, 117] width 80 height 11
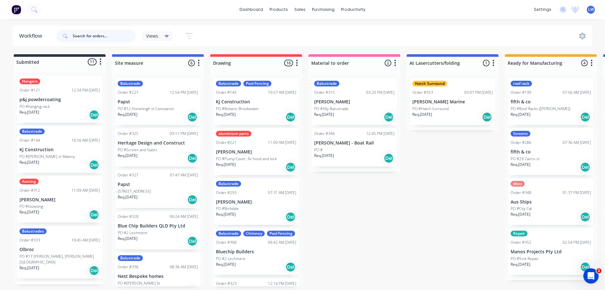
click at [86, 34] on input "text" at bounding box center [104, 36] width 63 height 13
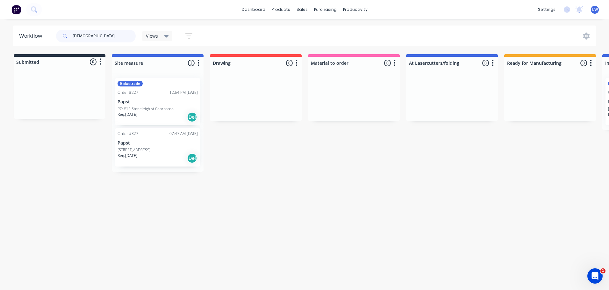
type input "[DEMOGRAPHIC_DATA]"
click at [138, 141] on p "Papst" at bounding box center [158, 142] width 80 height 5
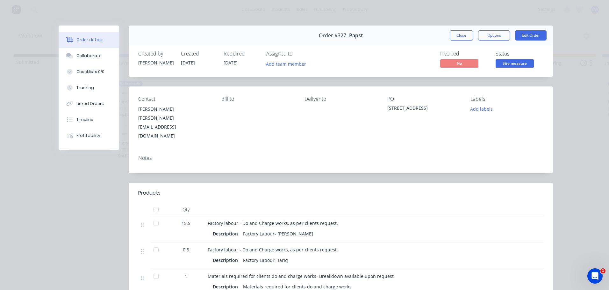
click at [344, 122] on div "Deliver to" at bounding box center [341, 118] width 73 height 44
click at [458, 35] on button "Close" at bounding box center [461, 35] width 23 height 10
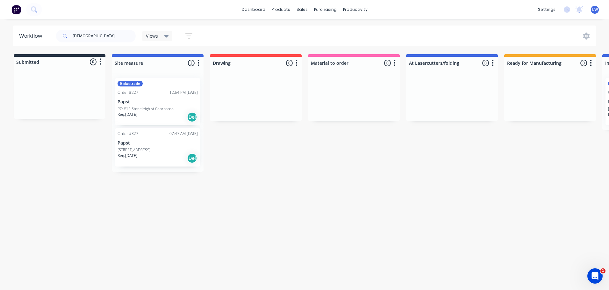
click at [155, 110] on p "PO #12 Stoneleigh st Coorparoo" at bounding box center [146, 109] width 56 height 6
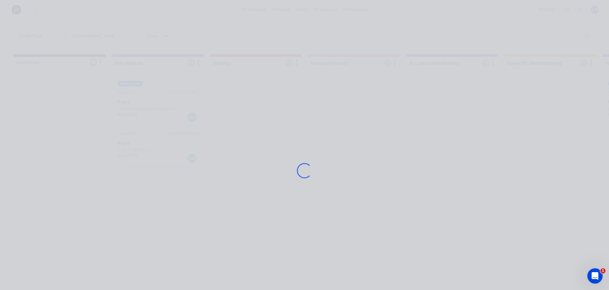
click at [155, 110] on div "Loading..." at bounding box center [305, 170] width 510 height 290
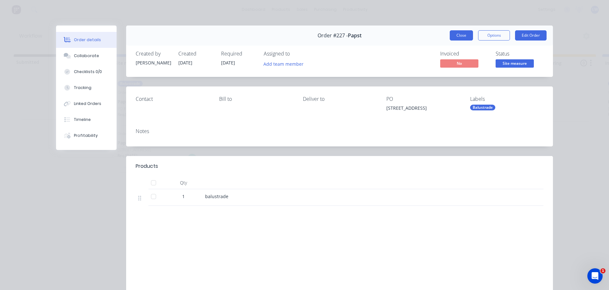
click at [457, 36] on button "Close" at bounding box center [461, 35] width 23 height 10
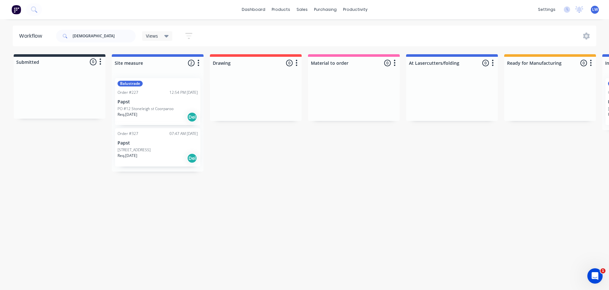
click at [144, 143] on p "Papst" at bounding box center [158, 142] width 80 height 5
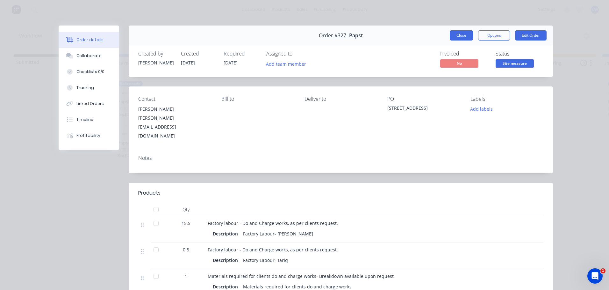
click at [452, 37] on button "Close" at bounding box center [461, 35] width 23 height 10
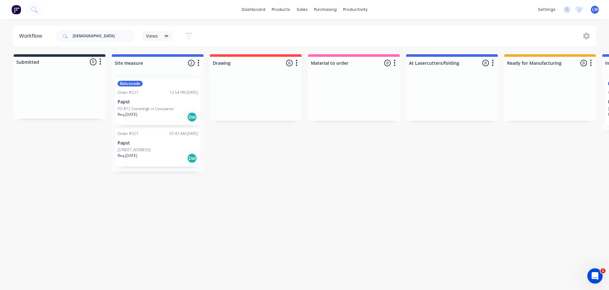
click at [151, 150] on p "[STREET_ADDRESS]" at bounding box center [134, 150] width 33 height 6
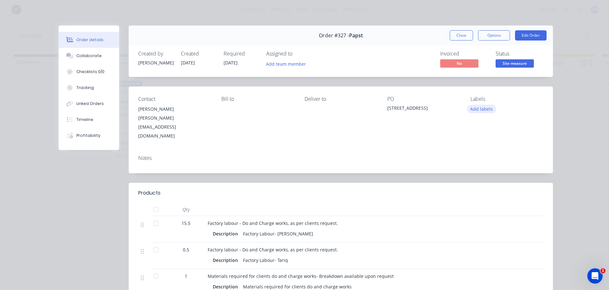
click at [477, 110] on button "Add labels" at bounding box center [481, 109] width 29 height 9
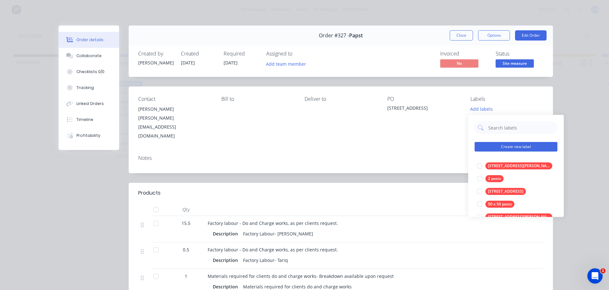
click at [484, 147] on button "Create new label" at bounding box center [516, 147] width 83 height 10
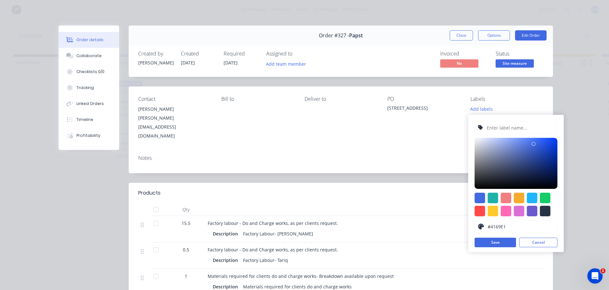
drag, startPoint x: 526, startPoint y: 240, endPoint x: 526, endPoint y: 233, distance: 6.7
click at [527, 240] on button "Cancel" at bounding box center [538, 242] width 38 height 10
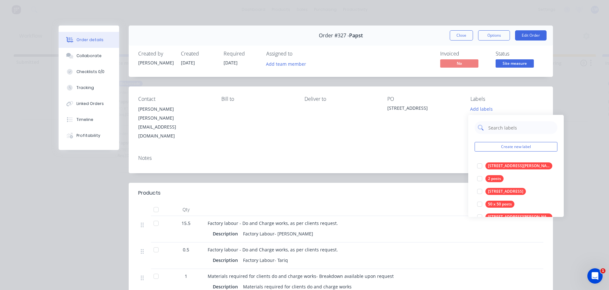
click at [507, 130] on input "text" at bounding box center [521, 127] width 67 height 13
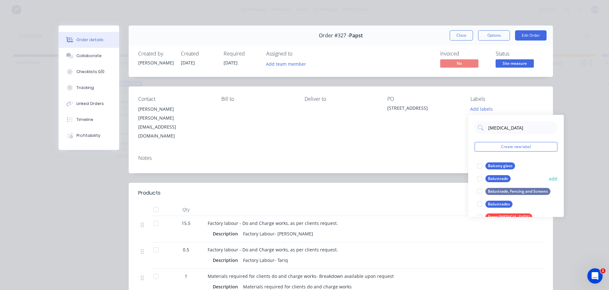
type input "[MEDICAL_DATA]"
click at [493, 178] on div "Balustrade" at bounding box center [498, 178] width 25 height 7
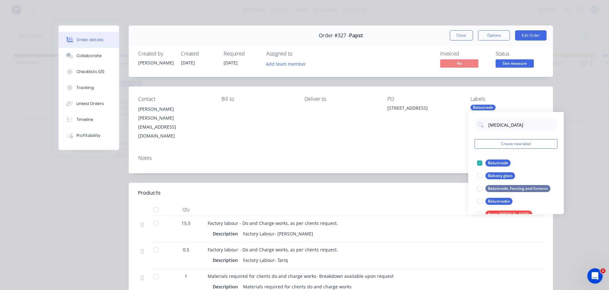
click at [432, 155] on div "Notes" at bounding box center [340, 158] width 405 height 6
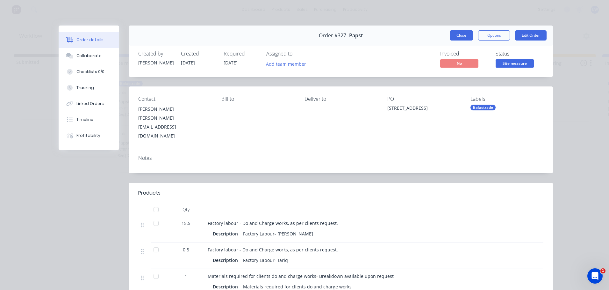
click at [452, 35] on button "Close" at bounding box center [461, 35] width 23 height 10
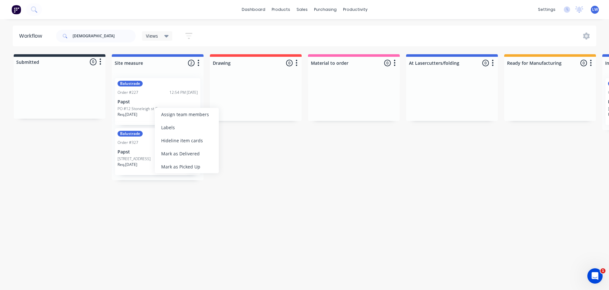
click at [154, 101] on p "Papst" at bounding box center [158, 101] width 80 height 5
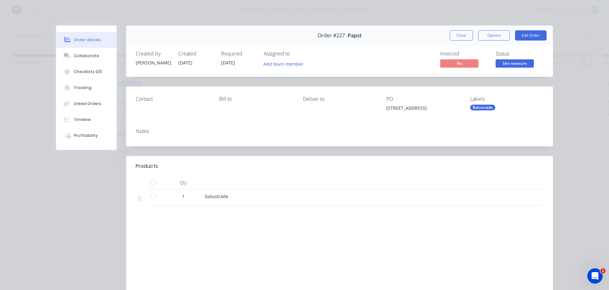
click at [475, 36] on div "Close Options Edit Order" at bounding box center [498, 35] width 97 height 10
click at [485, 39] on button "Options" at bounding box center [494, 35] width 32 height 10
click at [353, 34] on span "Papst" at bounding box center [355, 36] width 14 height 6
click at [458, 35] on button "Close" at bounding box center [461, 35] width 23 height 10
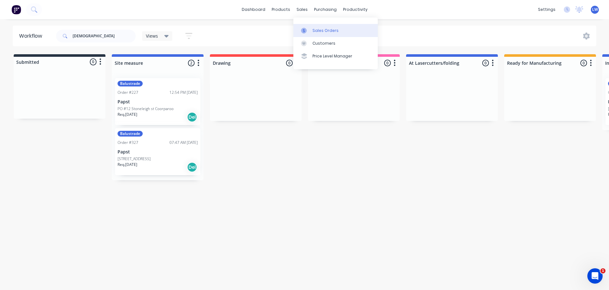
click at [315, 29] on div "Sales Orders" at bounding box center [326, 31] width 26 height 6
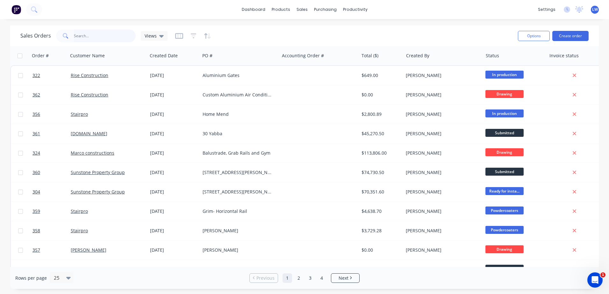
click at [91, 40] on input "text" at bounding box center [105, 36] width 62 height 13
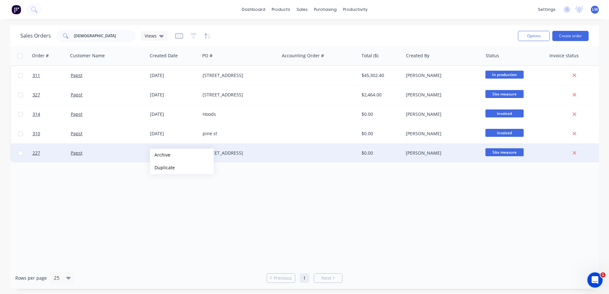
click at [160, 155] on button "Archive" at bounding box center [182, 155] width 64 height 13
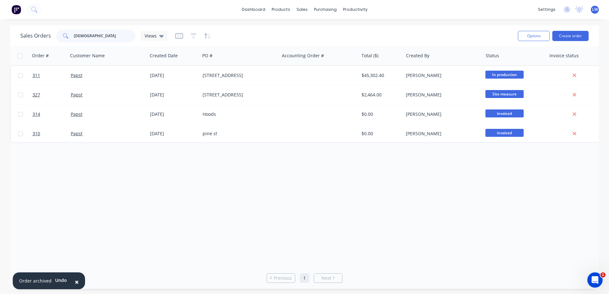
drag, startPoint x: 91, startPoint y: 38, endPoint x: 55, endPoint y: 37, distance: 36.3
click at [55, 37] on div "Sales Orders papst Views" at bounding box center [93, 36] width 147 height 13
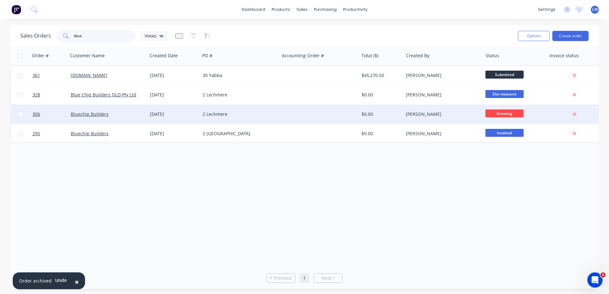
type input "blue"
click at [158, 115] on div "[DATE]" at bounding box center [173, 114] width 47 height 6
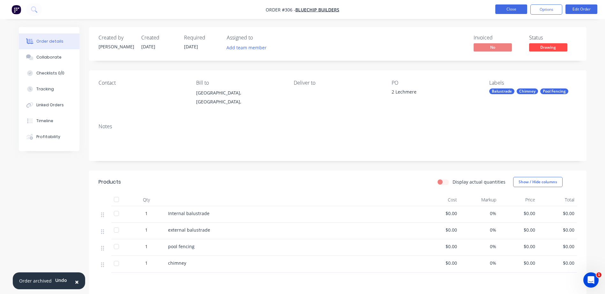
click at [502, 11] on button "Close" at bounding box center [511, 9] width 32 height 10
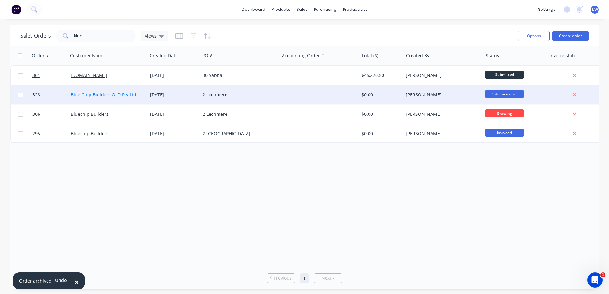
click at [109, 94] on link "Blue Chip Builders QLD Pty Ltd" at bounding box center [104, 95] width 66 height 6
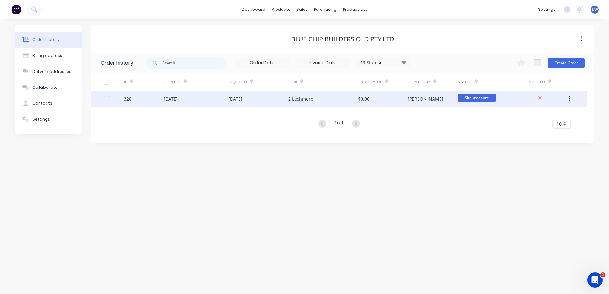
click at [160, 100] on div "328" at bounding box center [144, 99] width 40 height 16
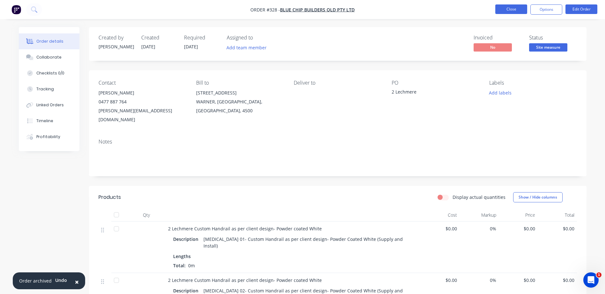
click at [511, 9] on button "Close" at bounding box center [511, 9] width 32 height 10
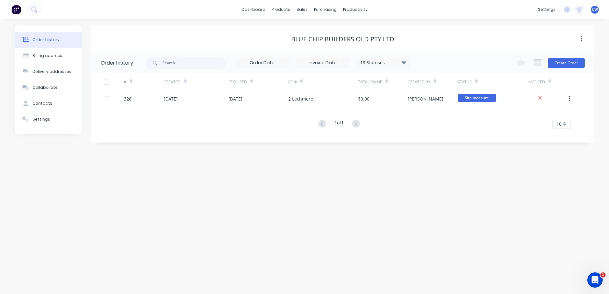
click at [343, 42] on div "Blue Chip Builders QLD Pty Ltd" at bounding box center [342, 39] width 103 height 8
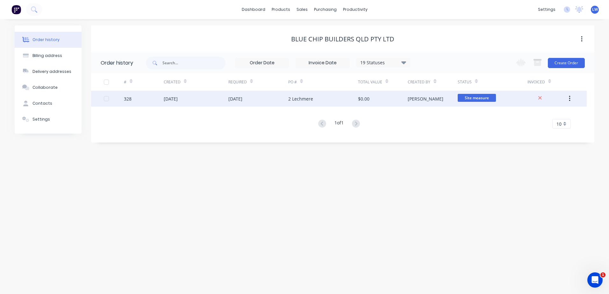
click at [275, 98] on div "[DATE]" at bounding box center [258, 99] width 60 height 16
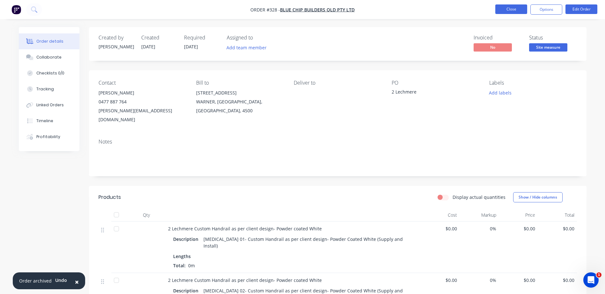
click at [501, 7] on button "Close" at bounding box center [511, 9] width 32 height 10
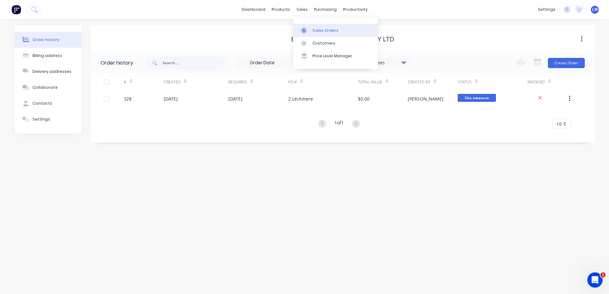
click at [316, 30] on div "Sales Orders" at bounding box center [326, 31] width 26 height 6
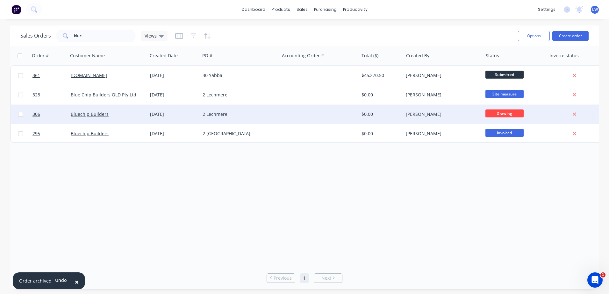
click at [500, 112] on span "Drawing" at bounding box center [505, 114] width 38 height 8
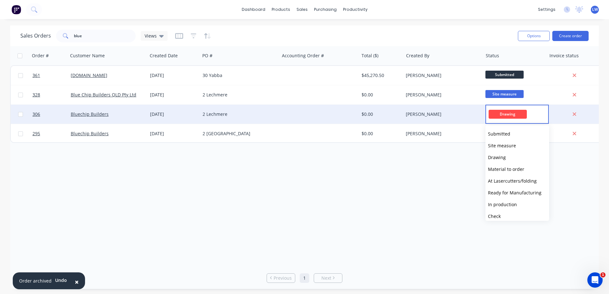
click at [463, 111] on div "[PERSON_NAME]" at bounding box center [442, 114] width 79 height 19
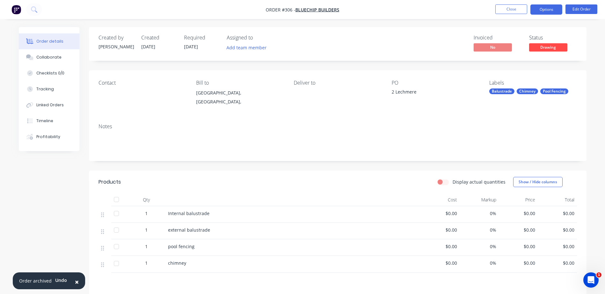
click at [541, 9] on button "Options" at bounding box center [546, 9] width 32 height 10
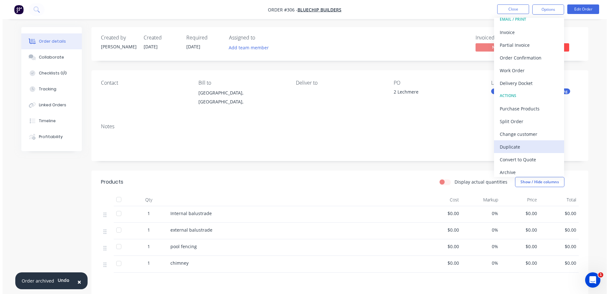
scroll to position [10, 0]
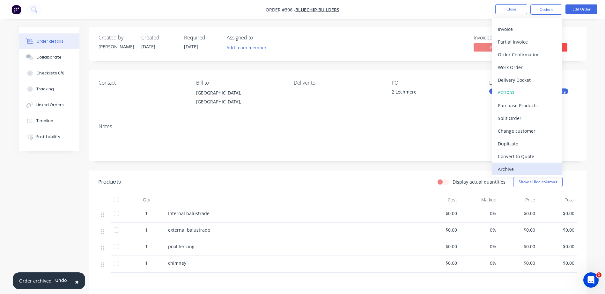
click at [513, 168] on div "Archive" at bounding box center [526, 169] width 59 height 9
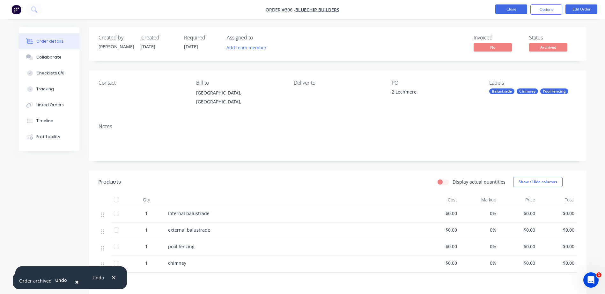
click at [511, 10] on button "Close" at bounding box center [511, 9] width 32 height 10
